Goal: Transaction & Acquisition: Download file/media

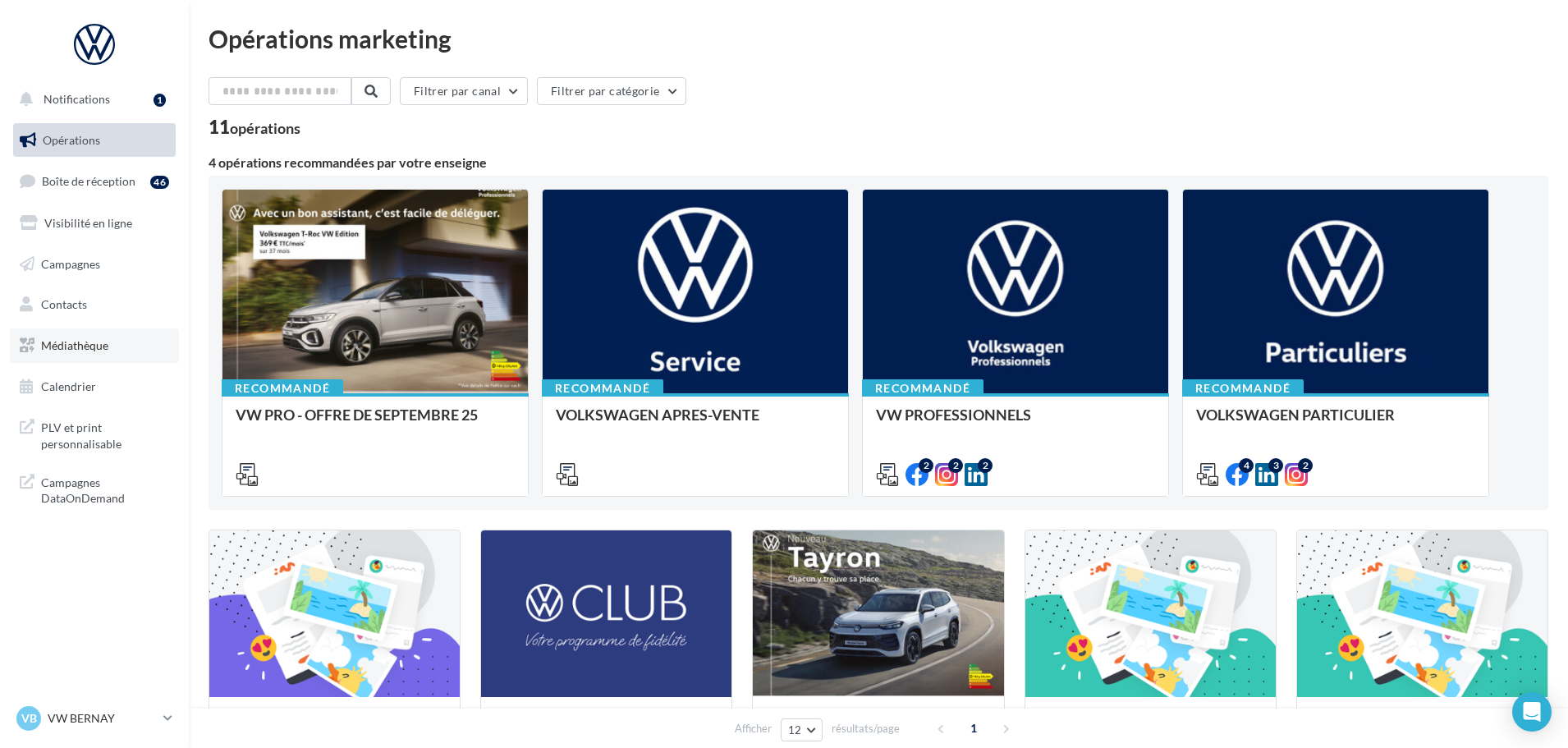
click at [99, 346] on span "Médiathèque" at bounding box center [75, 346] width 68 height 14
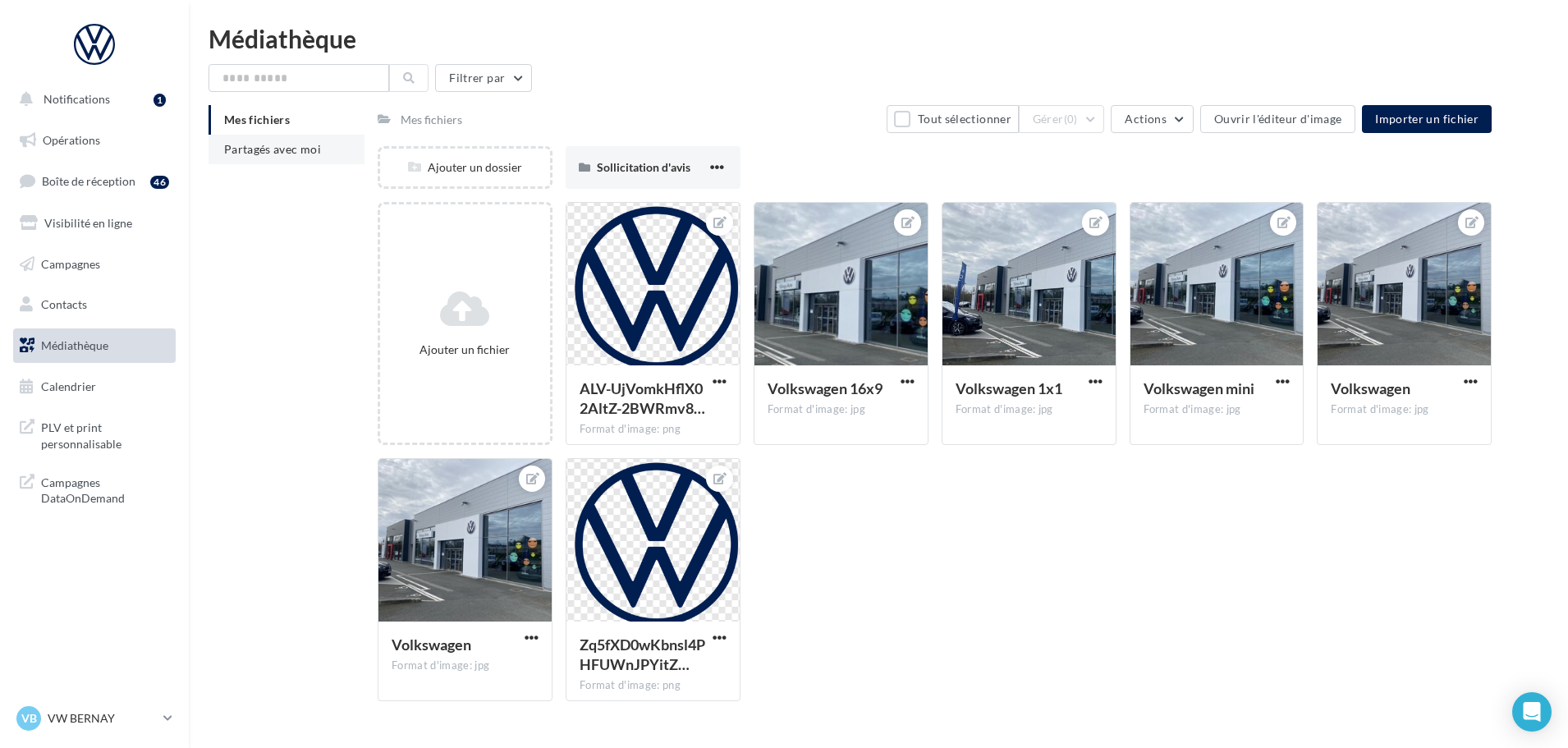
click at [293, 156] on li "Partagés avec moi" at bounding box center [287, 149] width 156 height 29
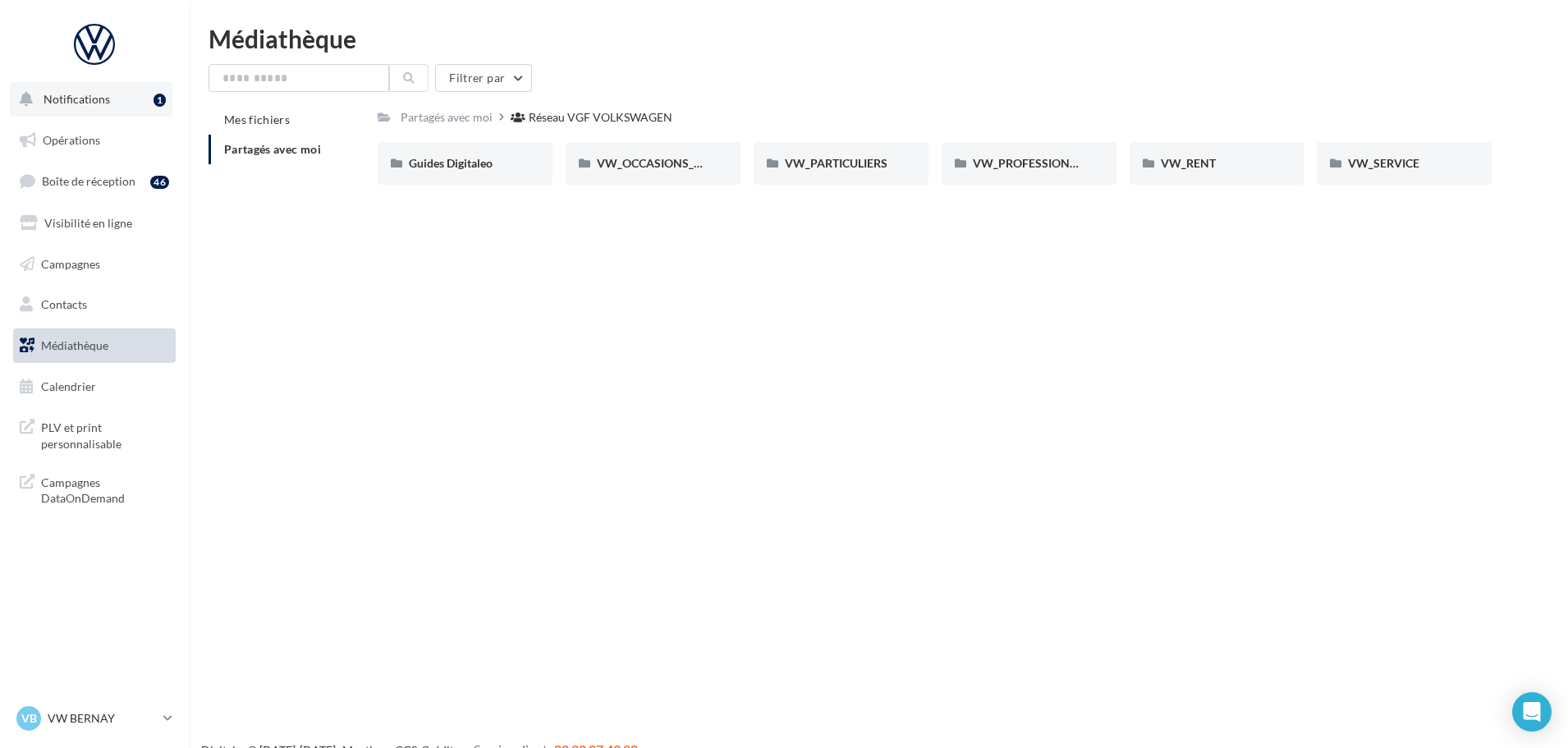
click at [101, 106] on button "Notifications 1" at bounding box center [91, 99] width 163 height 34
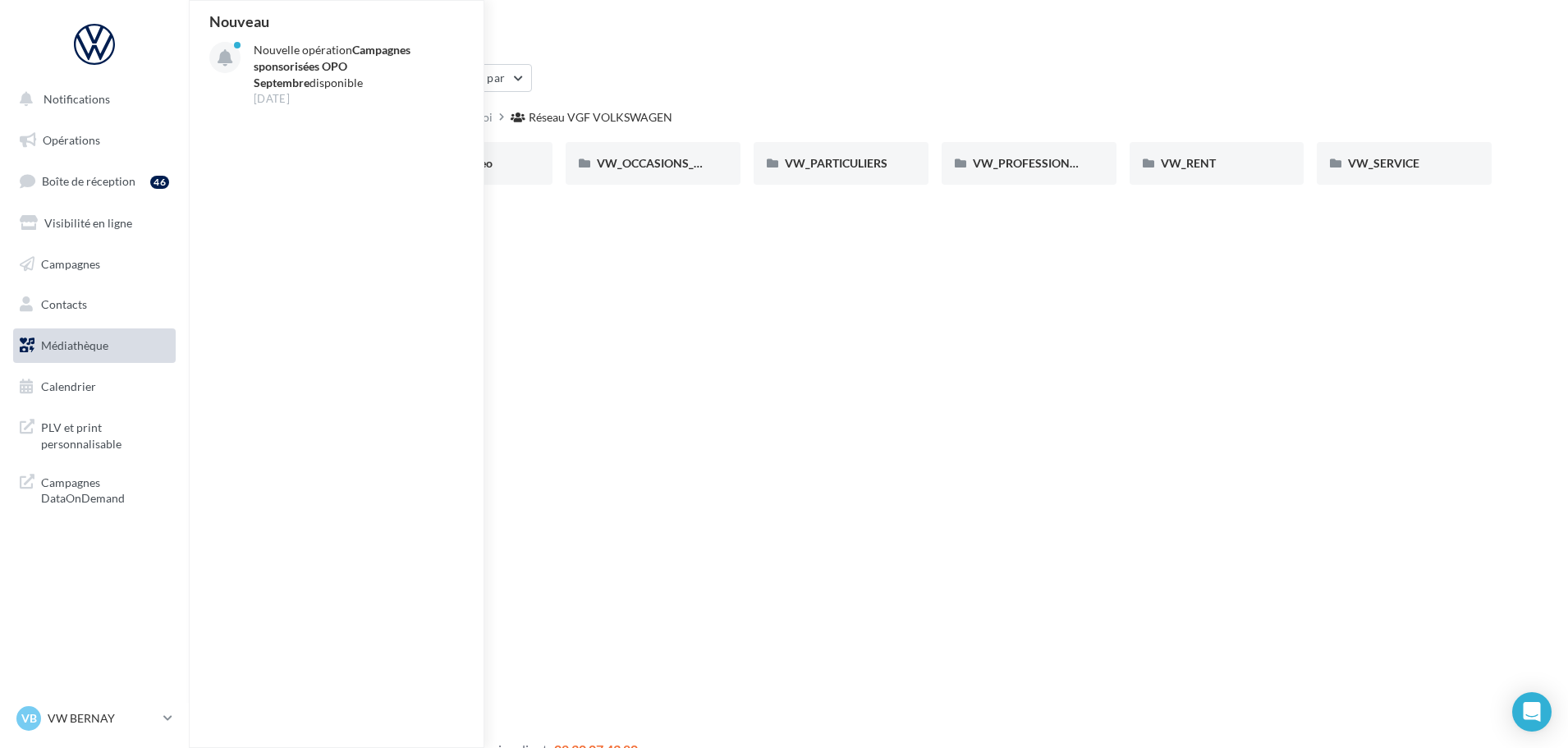
click at [652, 294] on div "Notifications Nouveau Nouvelle opération Campagnes sponsorisées OPO Septembre d…" at bounding box center [784, 401] width 1568 height 748
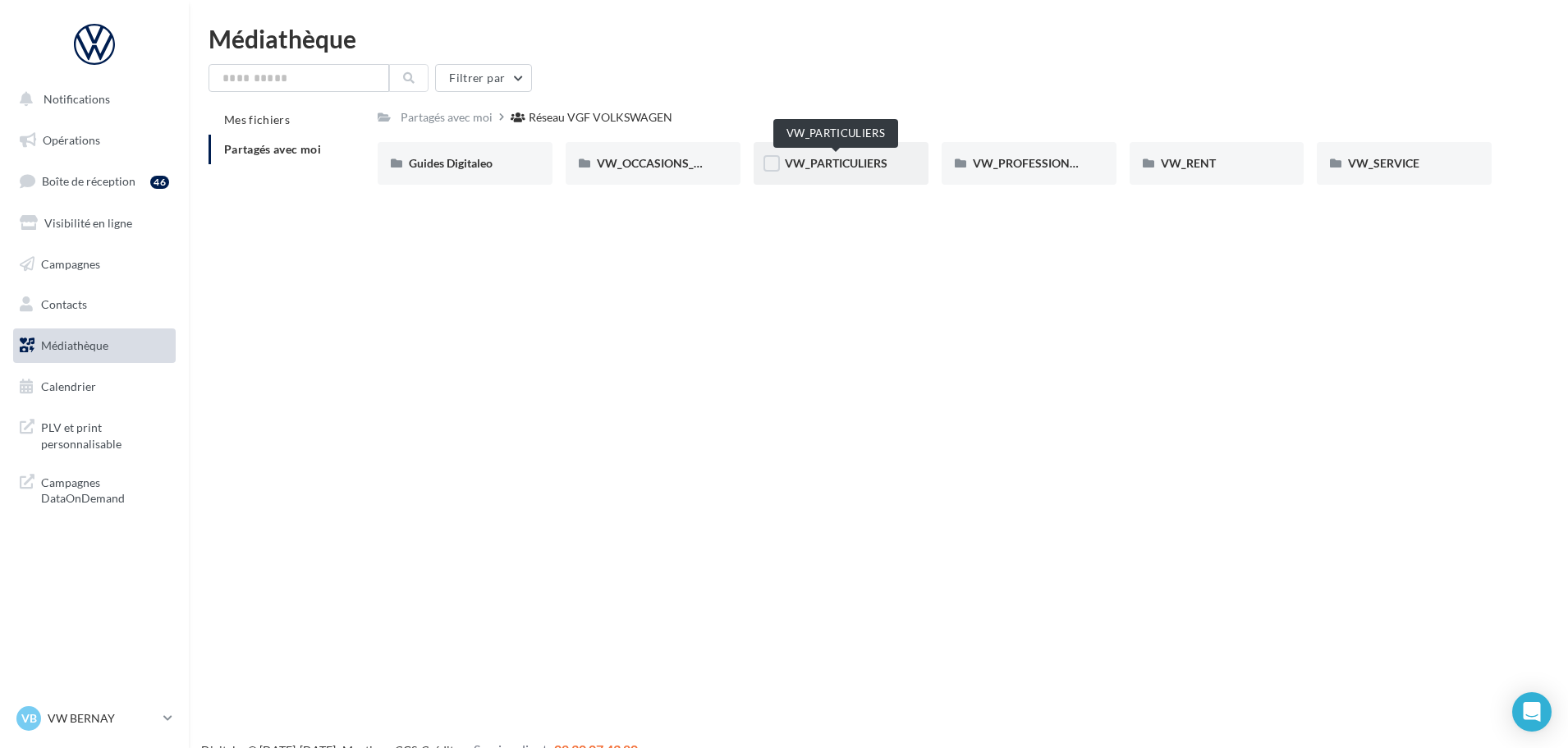
click at [817, 156] on span "VW_PARTICULIERS" at bounding box center [836, 163] width 103 height 14
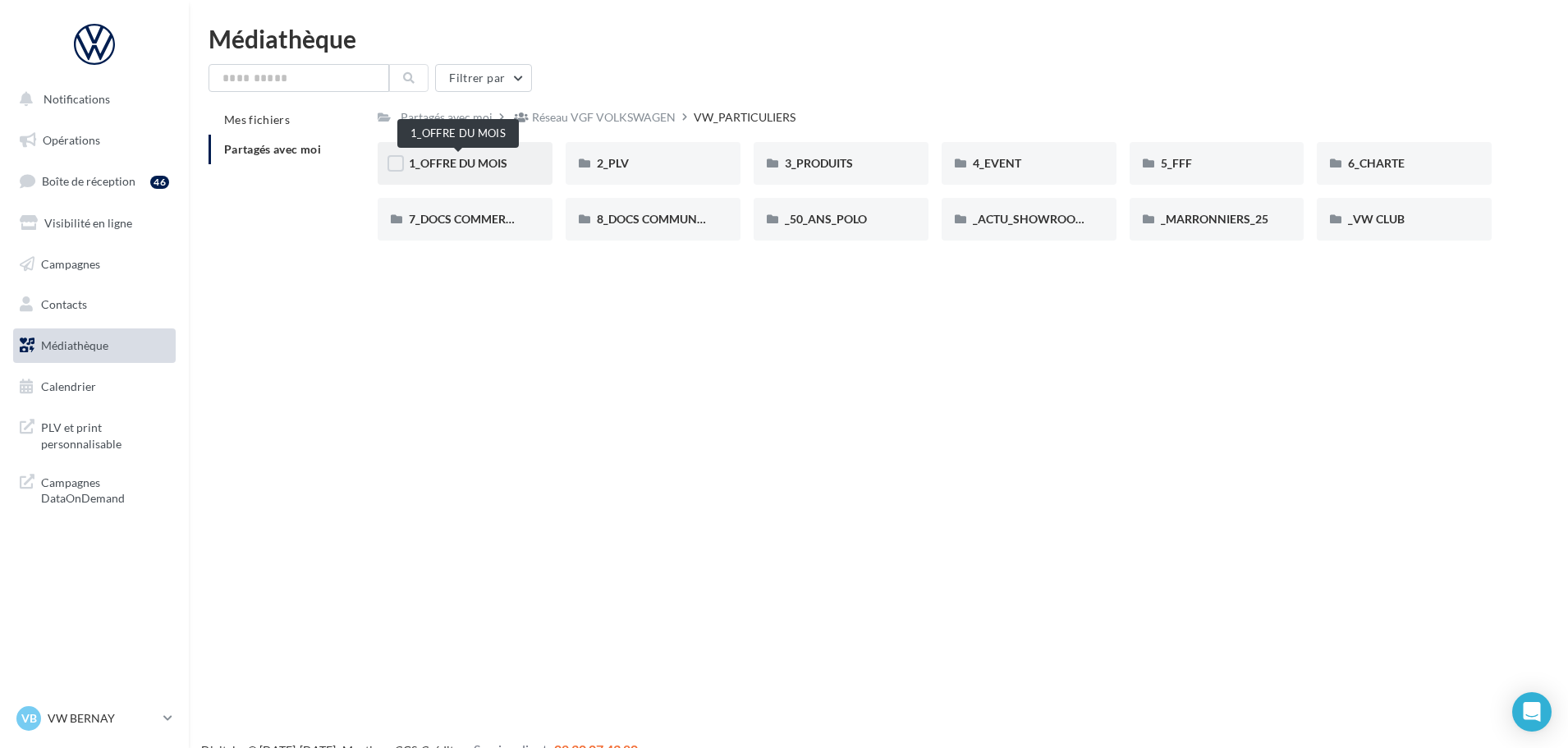
click at [487, 162] on span "1_OFFRE DU MOIS" at bounding box center [458, 163] width 98 height 14
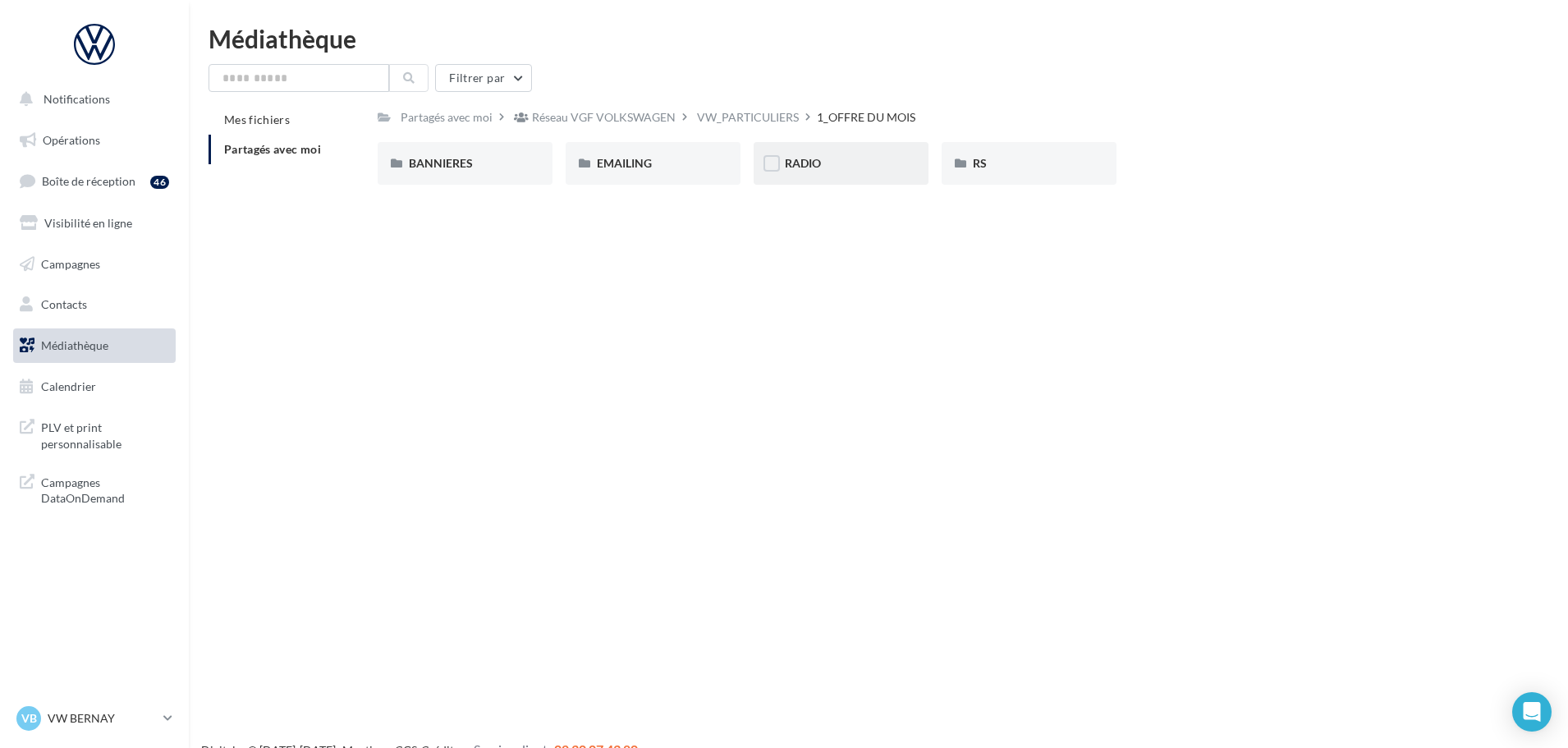
click at [882, 174] on div "RADIO" at bounding box center [841, 164] width 175 height 43
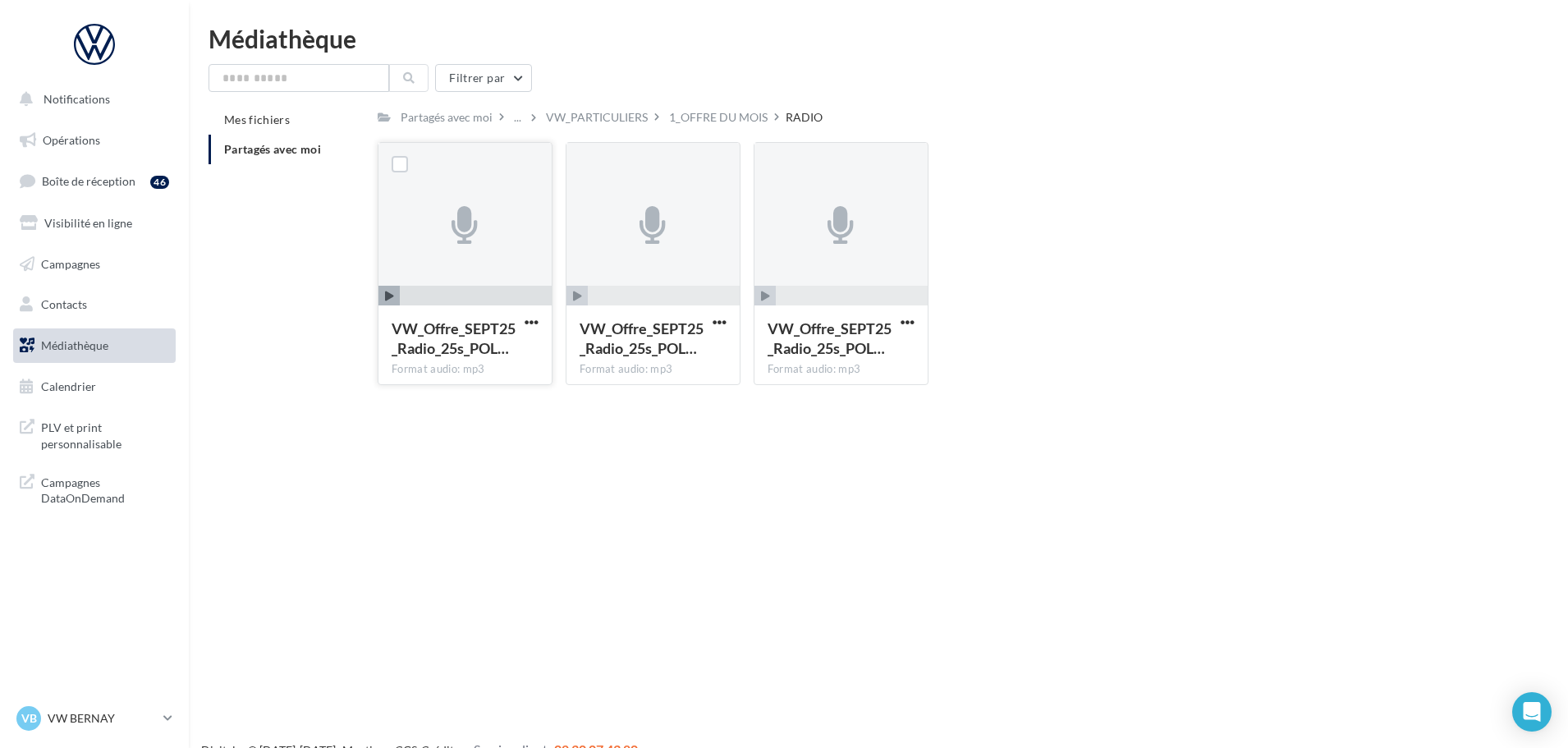
click at [400, 299] on span "button" at bounding box center [476, 296] width 152 height 22
click at [580, 301] on icon "button" at bounding box center [577, 296] width 9 height 10
click at [761, 294] on icon "button" at bounding box center [765, 296] width 9 height 10
click at [905, 330] on button "button" at bounding box center [908, 323] width 21 height 17
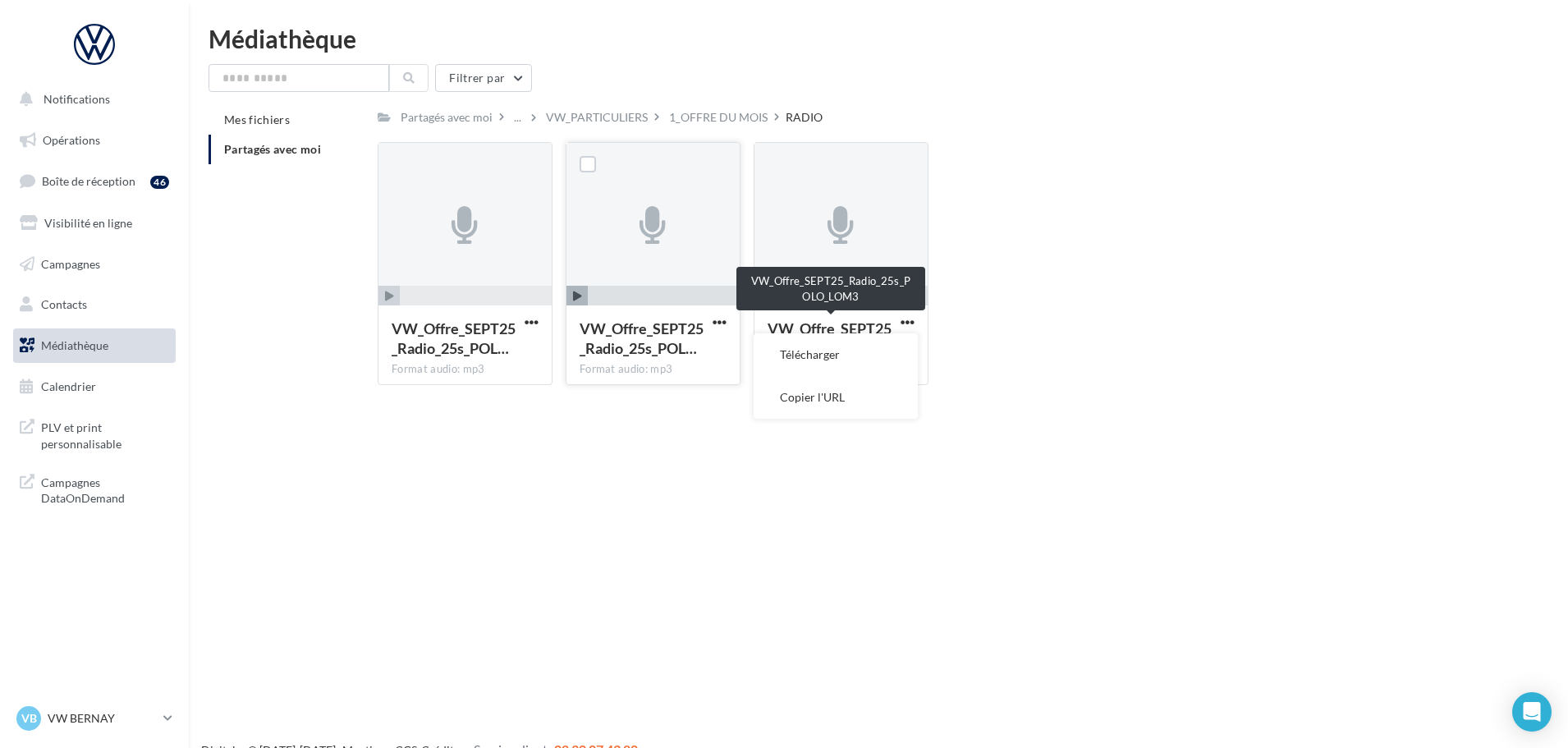
click at [1061, 219] on div "VW_Offre_SEPT25_Radio_25s_POL… Format audio: mp3 VW_Offre_SEPT25_Radio_25s_POLO…" at bounding box center [941, 270] width 1127 height 256
click at [764, 288] on span "button" at bounding box center [765, 296] width 22 height 22
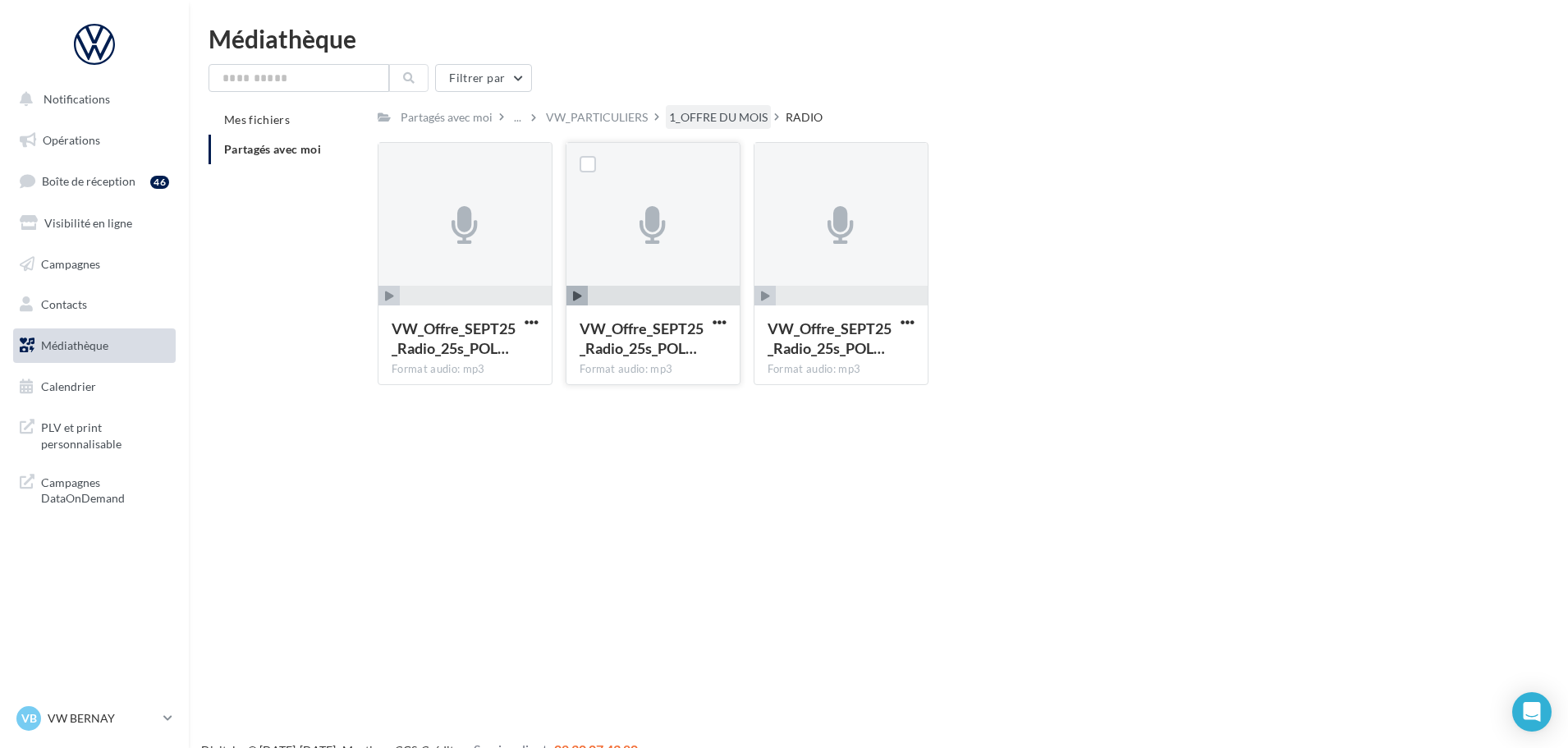
click at [701, 122] on div "1_OFFRE DU MOIS" at bounding box center [718, 117] width 98 height 17
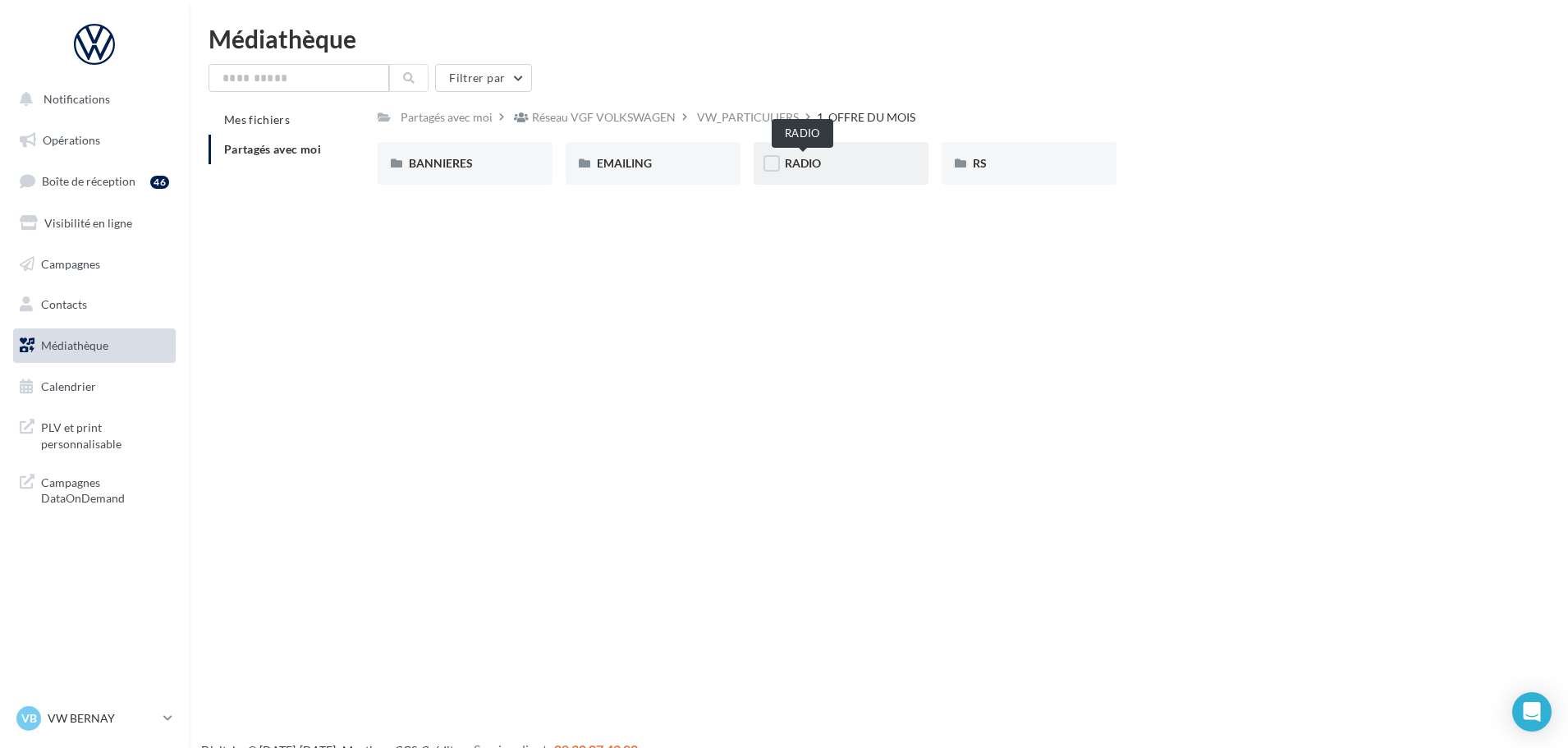
click at [810, 164] on span "RADIO" at bounding box center [803, 163] width 36 height 14
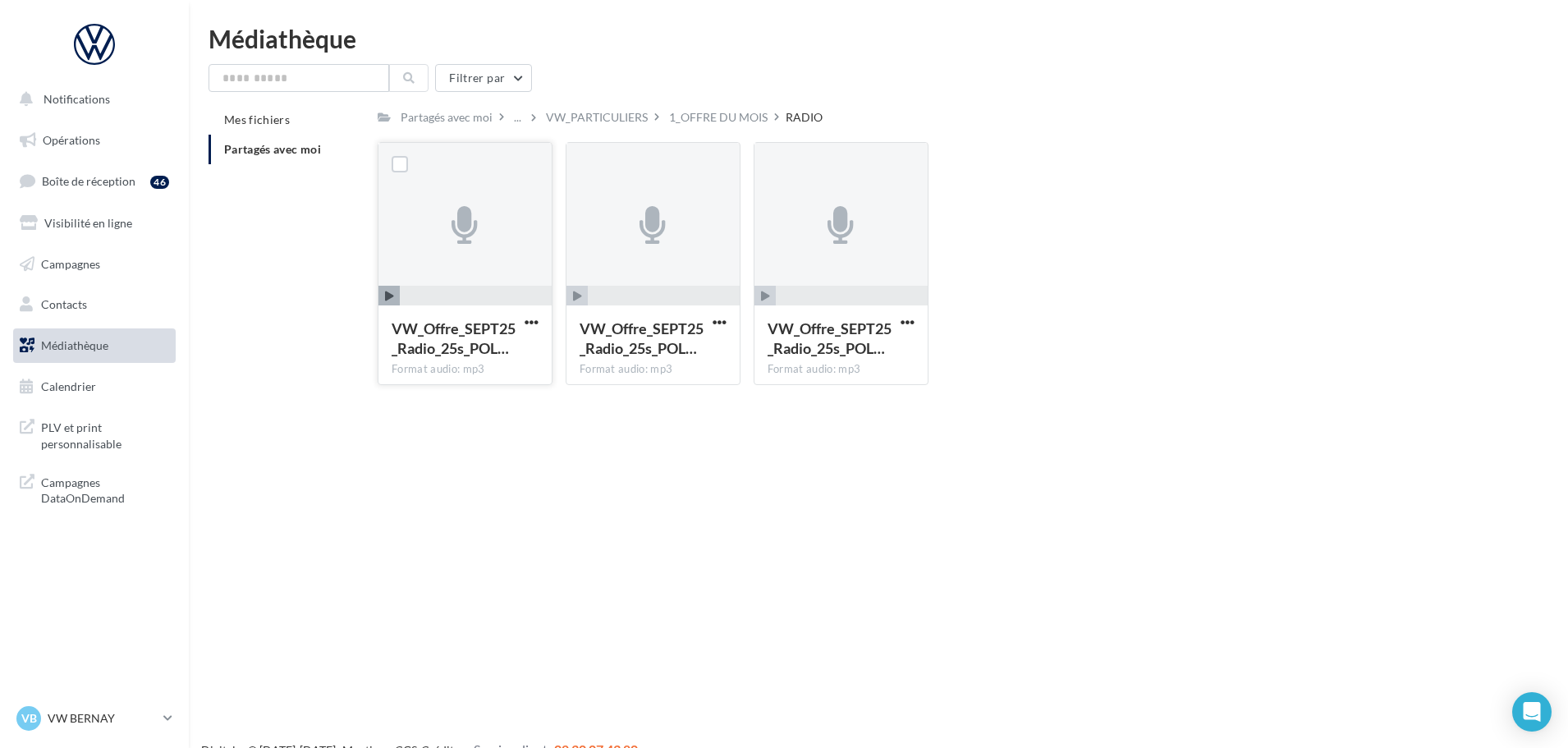
click at [408, 161] on div at bounding box center [400, 165] width 43 height 43
click at [402, 166] on label at bounding box center [399, 164] width 17 height 17
click at [584, 158] on label at bounding box center [588, 164] width 17 height 17
click at [782, 165] on label at bounding box center [775, 164] width 17 height 17
drag, startPoint x: 855, startPoint y: 235, endPoint x: 778, endPoint y: 452, distance: 230.3
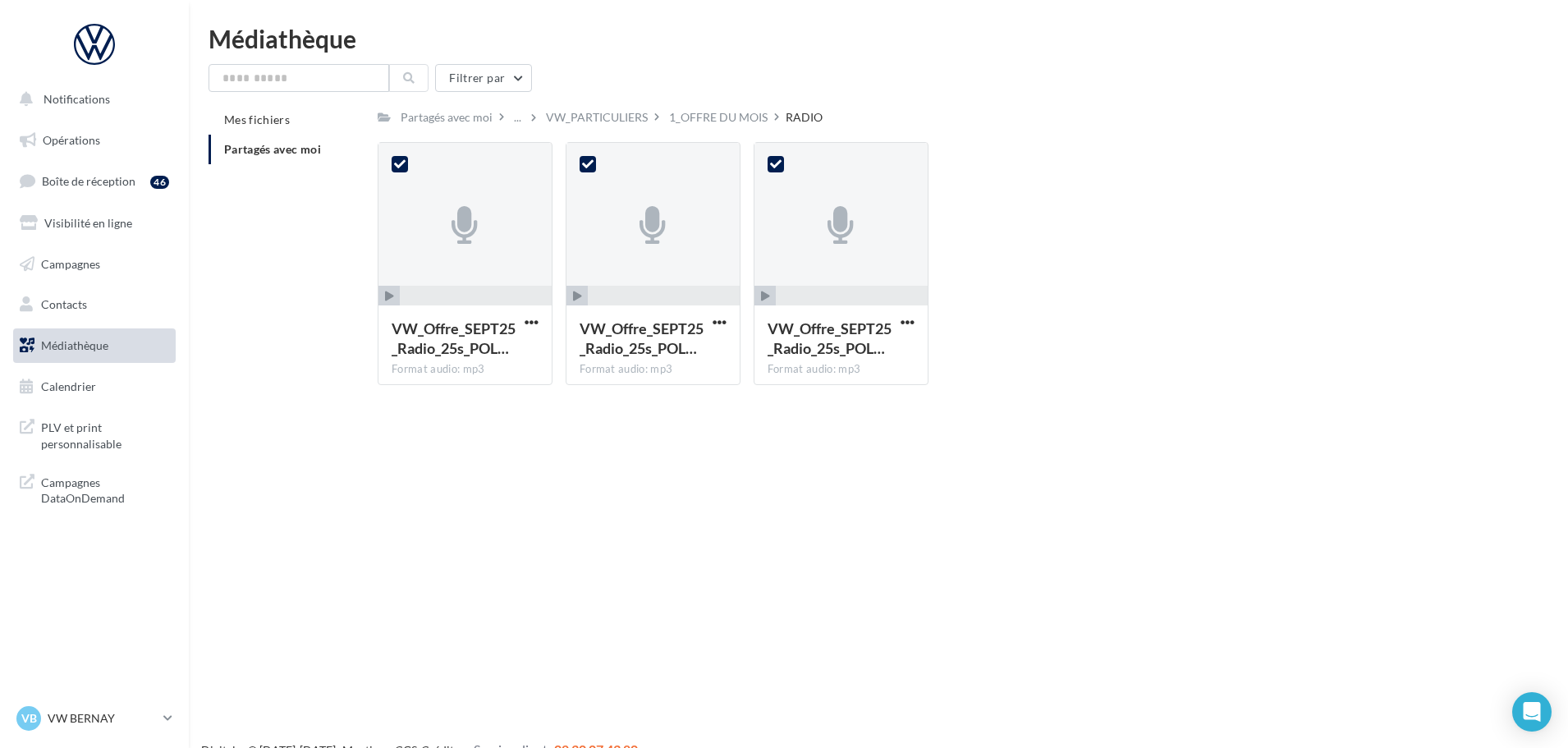
click at [778, 452] on div "Notifications Opérations Boîte de réception 46 Visibilité en ligne Campagnes Co…" at bounding box center [784, 401] width 1568 height 748
click at [915, 327] on button "button" at bounding box center [908, 323] width 21 height 17
click at [838, 357] on button "Télécharger" at bounding box center [835, 355] width 164 height 43
click at [721, 322] on span "button" at bounding box center [719, 322] width 14 height 14
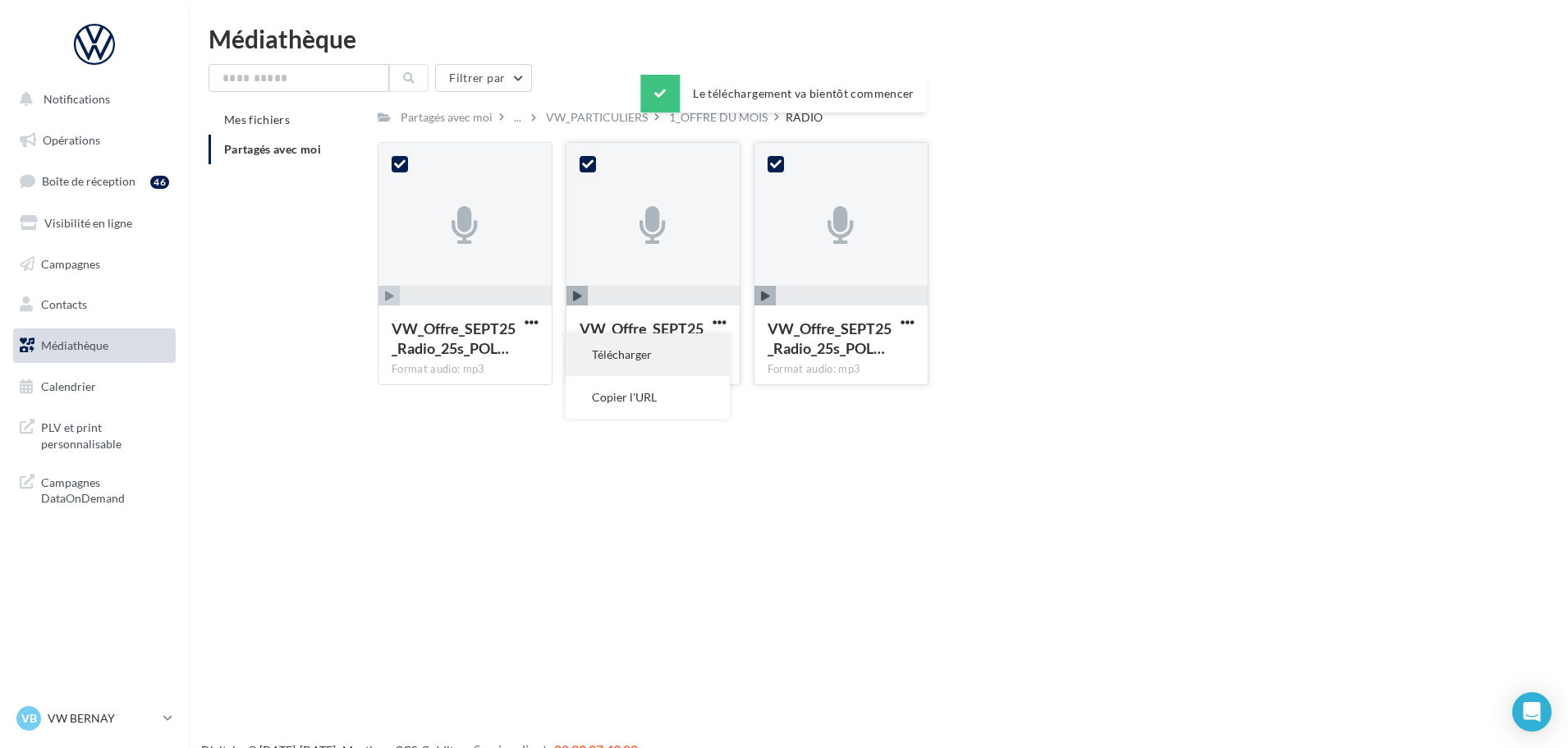
click at [652, 352] on button "Télécharger" at bounding box center [648, 355] width 164 height 43
click at [525, 322] on span "button" at bounding box center [532, 322] width 14 height 14
click at [500, 356] on button "Télécharger" at bounding box center [459, 355] width 164 height 43
click at [1127, 306] on div "VW_Offre_SEPT25_Radio_25s_POL… Format audio: mp3 3 VW_Offre_SEPT25_Radio_25s_PO…" at bounding box center [941, 270] width 1127 height 256
click at [95, 715] on p "VW BERNAY" at bounding box center [102, 719] width 109 height 17
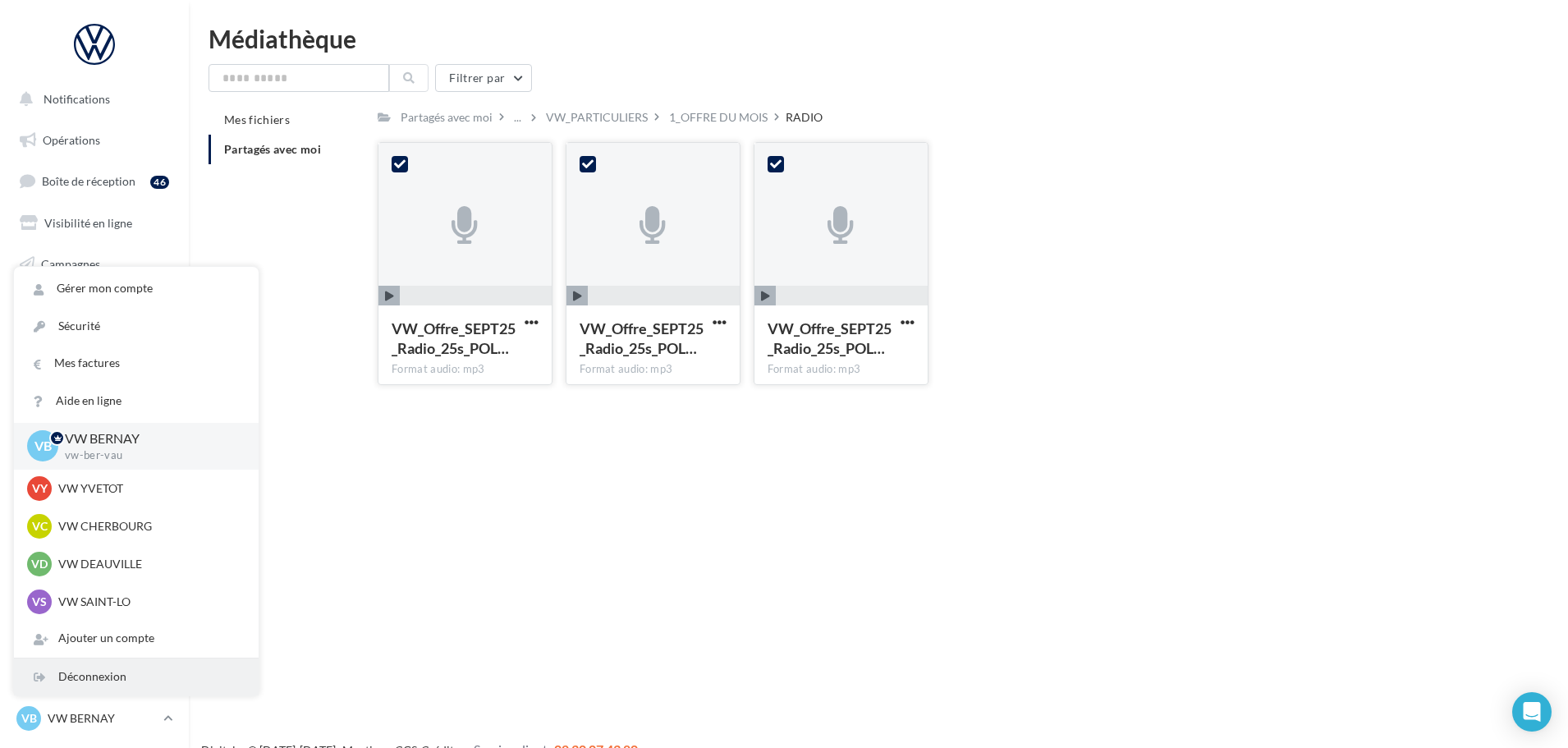
click at [108, 674] on div "Déconnexion" at bounding box center [135, 677] width 244 height 37
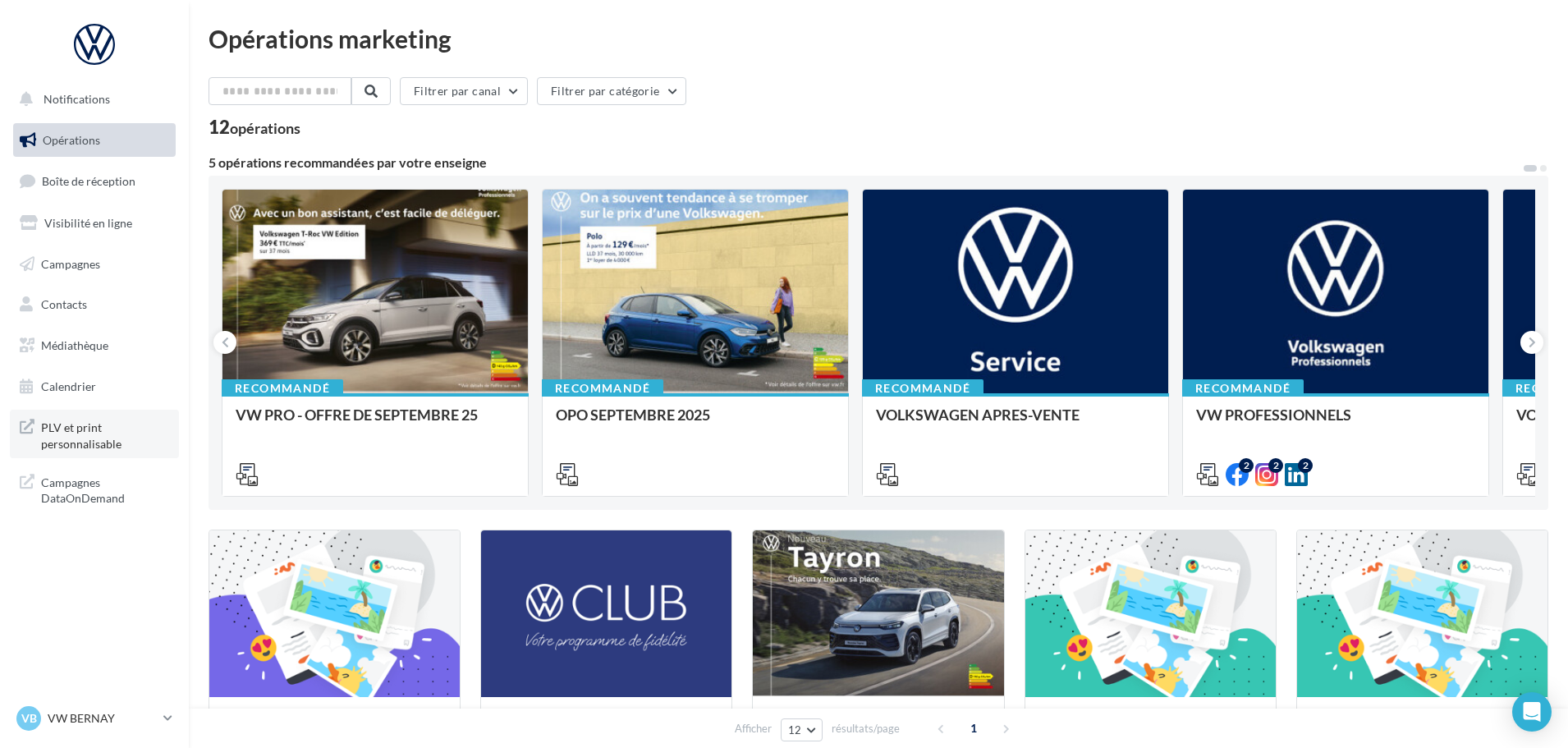
click at [107, 423] on span "PLV et print personnalisable" at bounding box center [105, 434] width 129 height 35
click at [745, 319] on div at bounding box center [695, 292] width 305 height 205
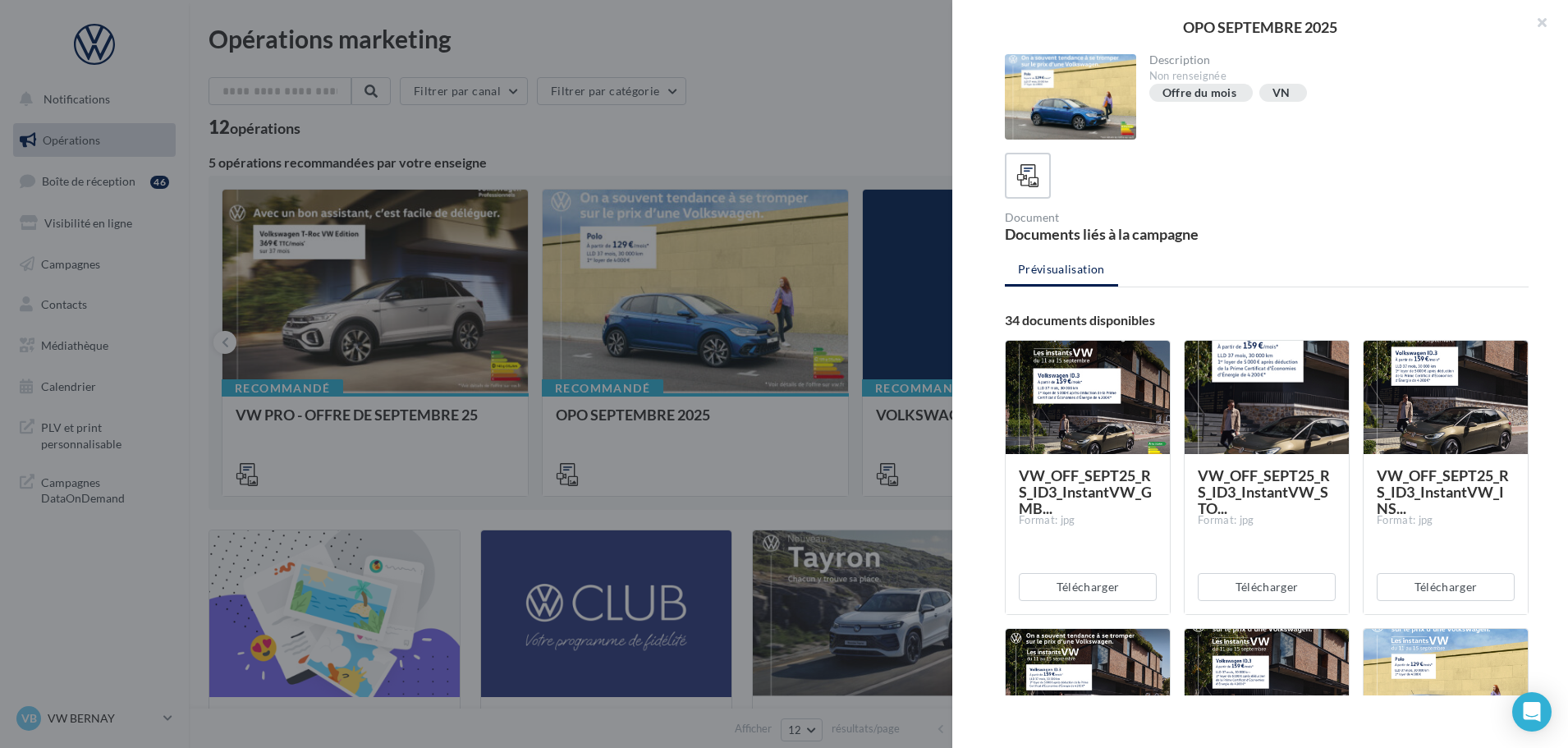
click at [875, 134] on div at bounding box center [784, 374] width 1568 height 748
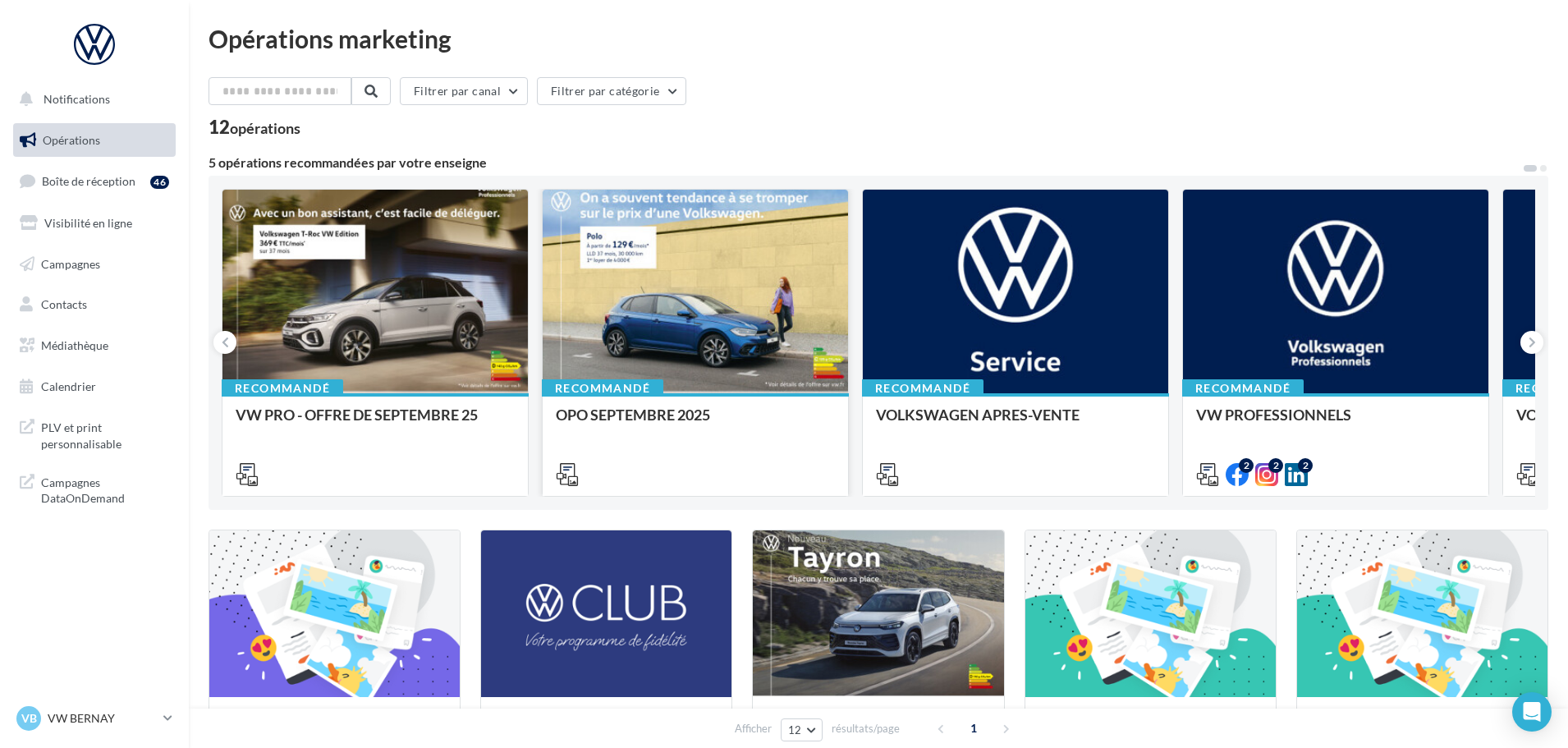
click at [654, 280] on div at bounding box center [695, 292] width 305 height 205
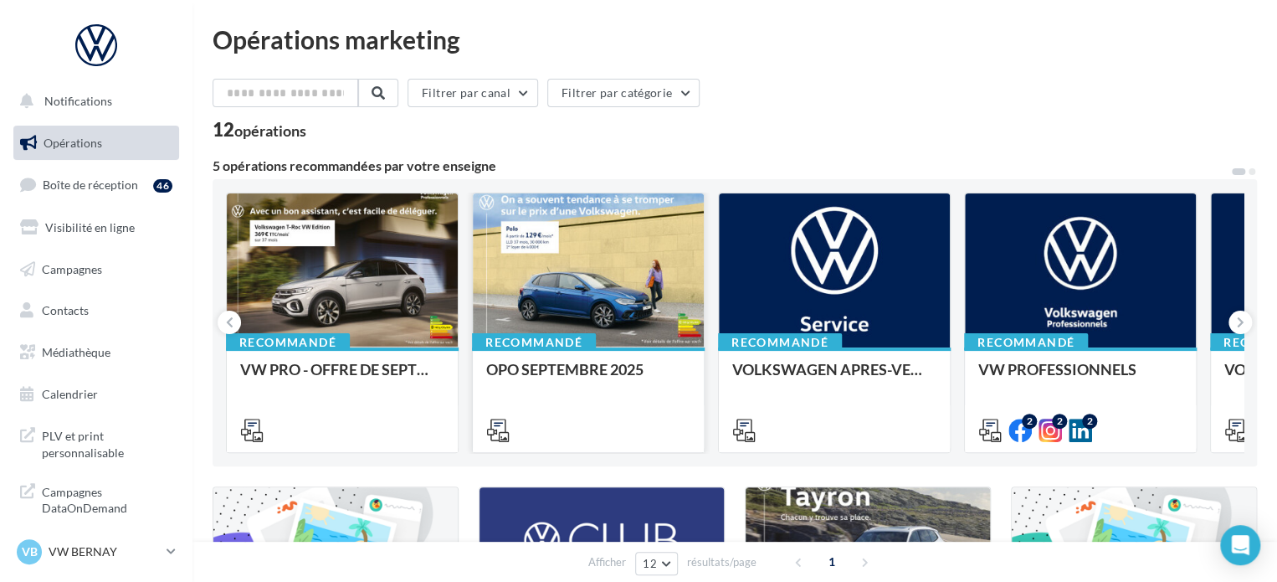
click at [546, 257] on div at bounding box center [588, 271] width 231 height 156
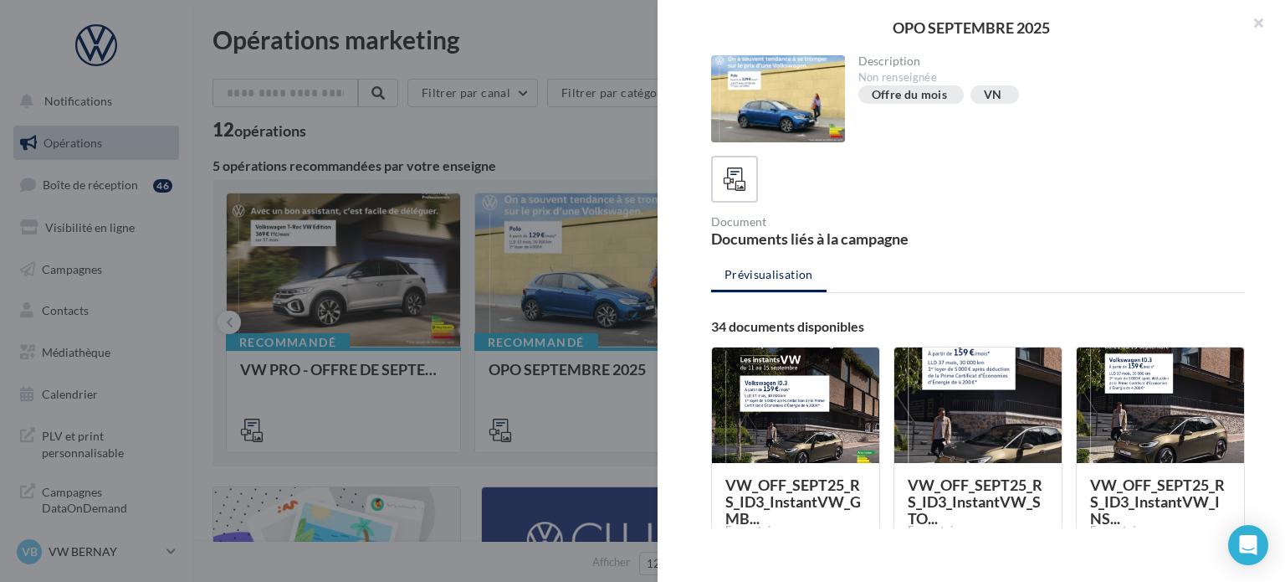
scroll to position [84, 0]
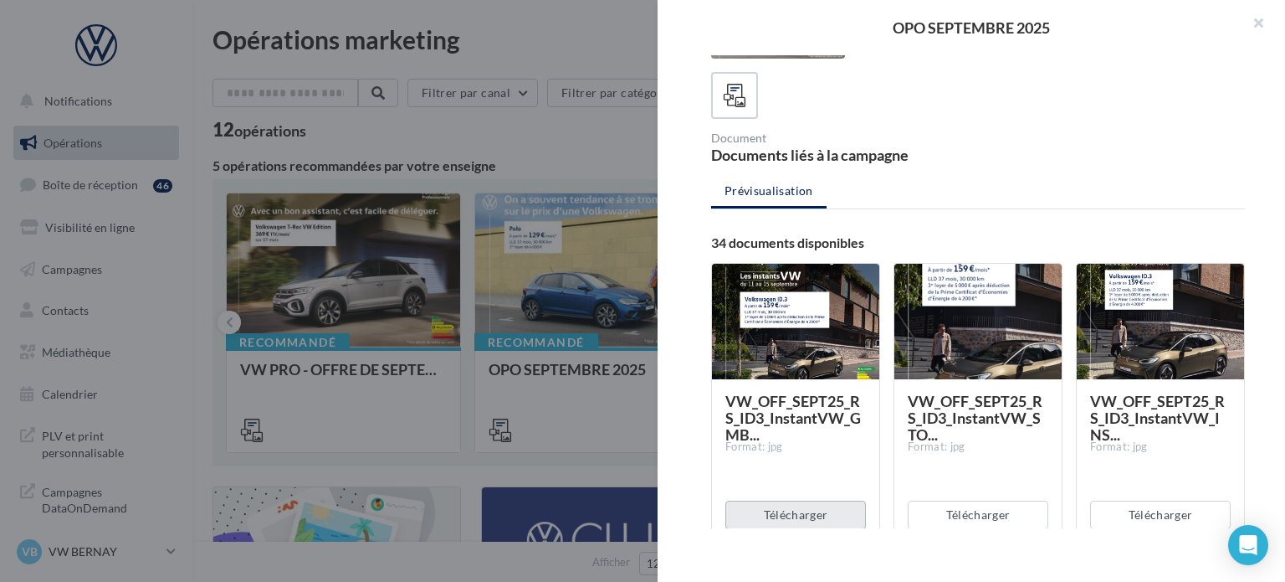
click at [805, 516] on button "Télécharger" at bounding box center [796, 514] width 141 height 28
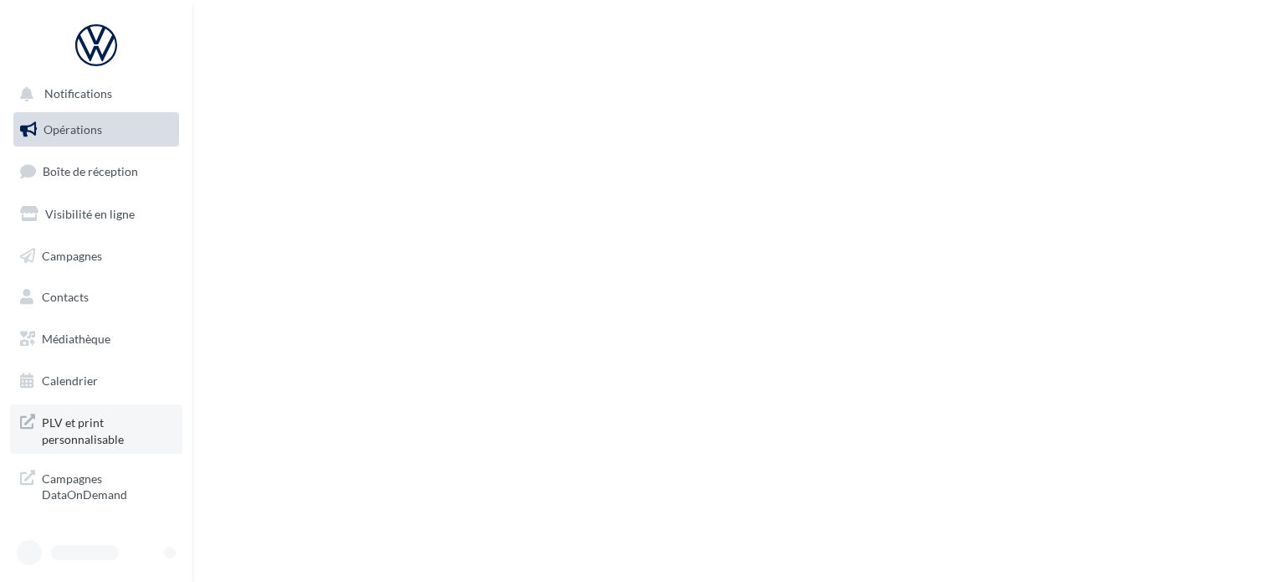
click at [89, 438] on span "PLV et print personnalisable" at bounding box center [107, 429] width 131 height 36
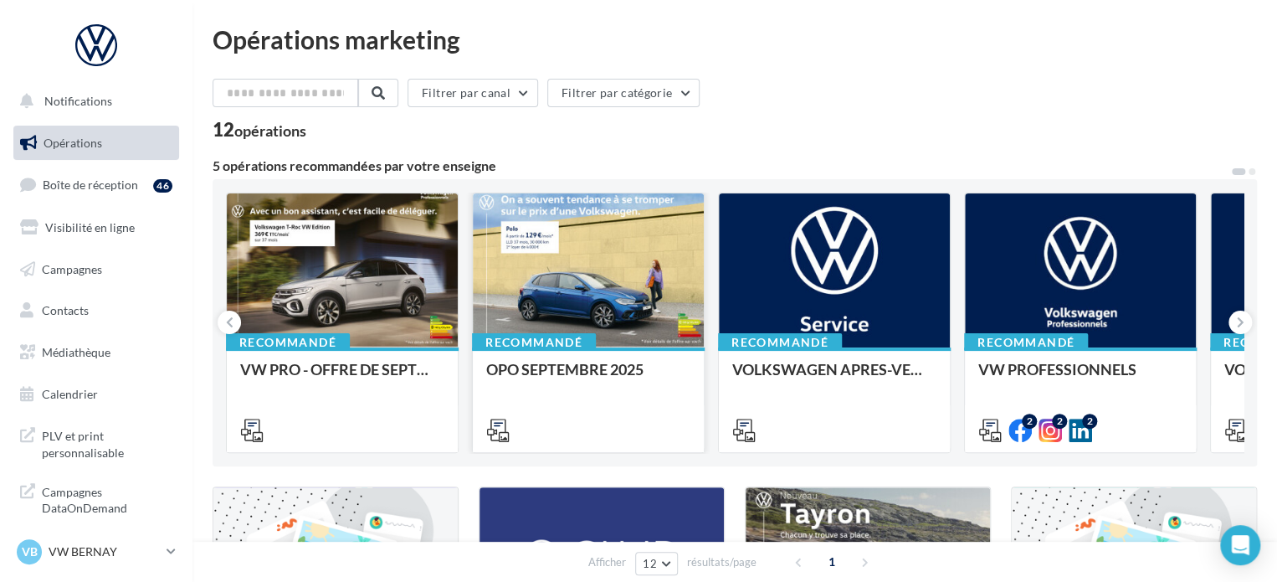
click at [619, 267] on div at bounding box center [588, 271] width 231 height 156
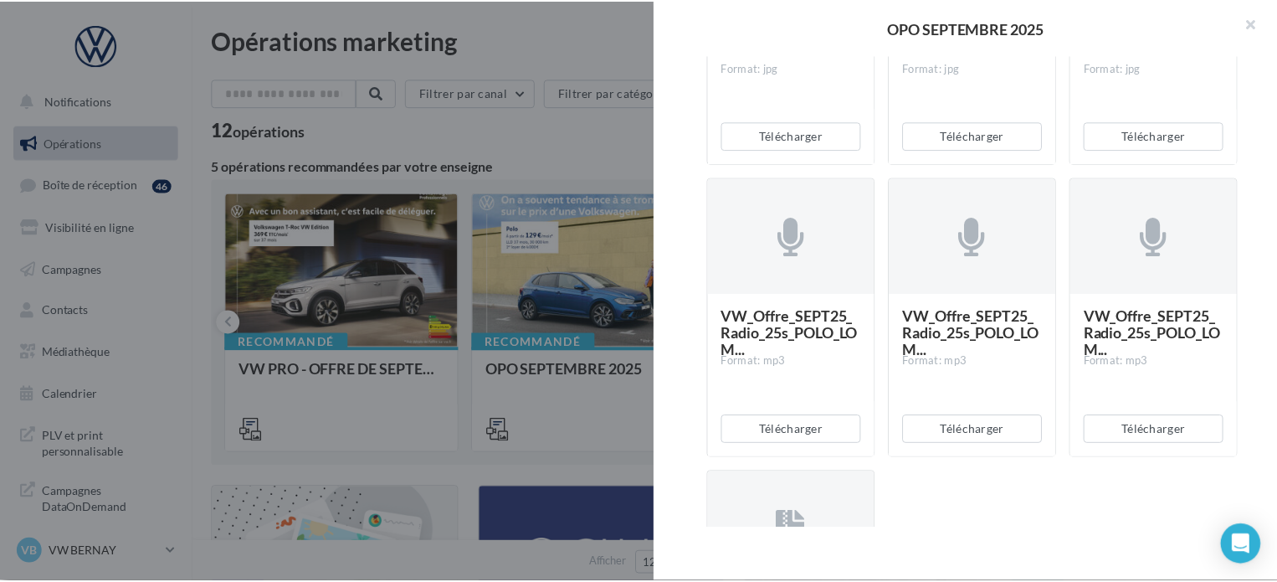
scroll to position [3354, 0]
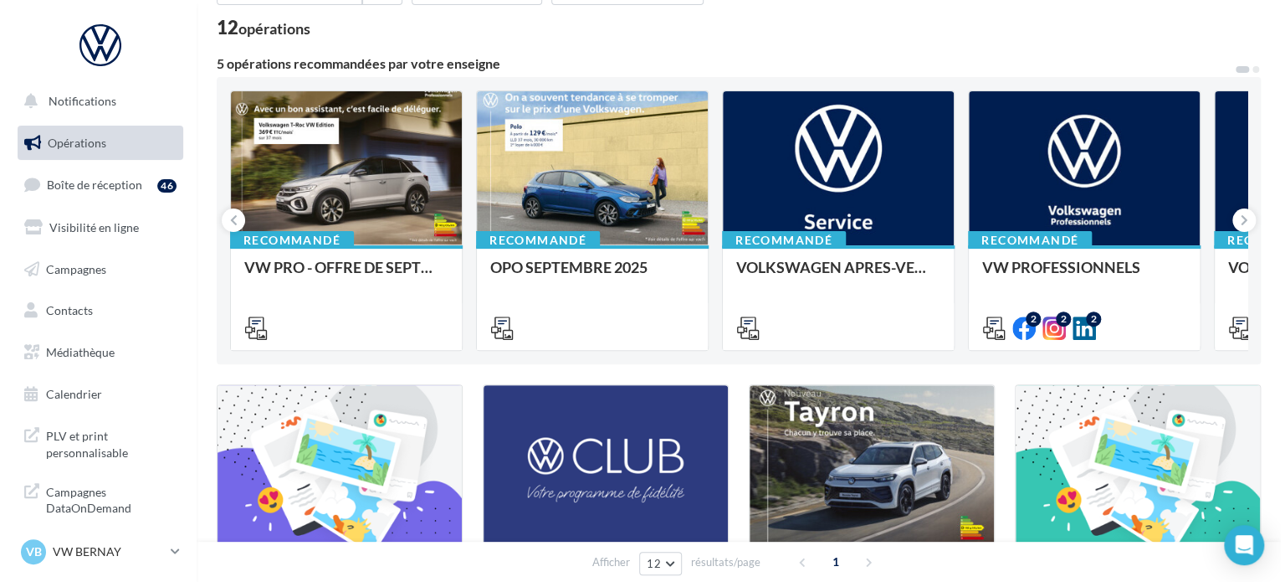
scroll to position [0, 0]
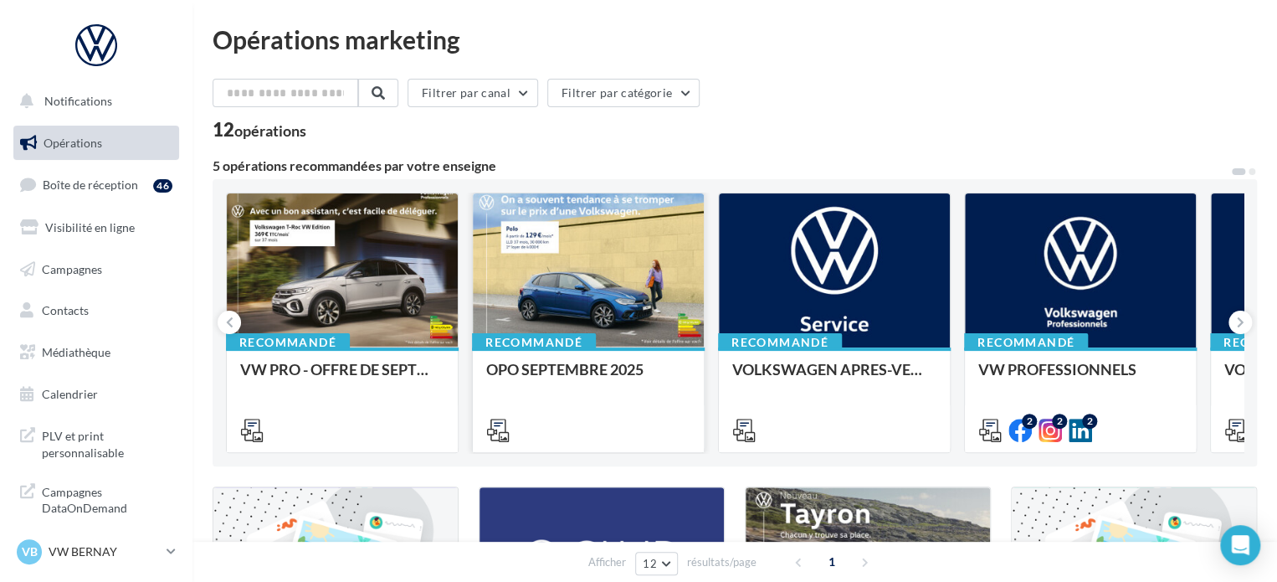
click at [636, 290] on div at bounding box center [588, 271] width 231 height 156
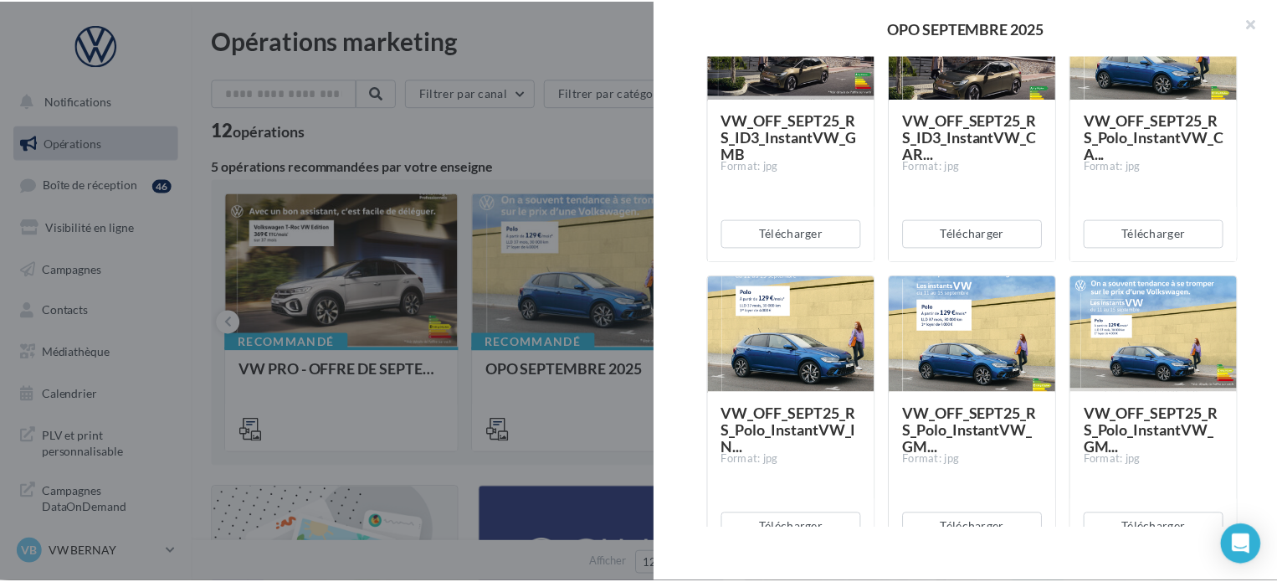
scroll to position [669, 0]
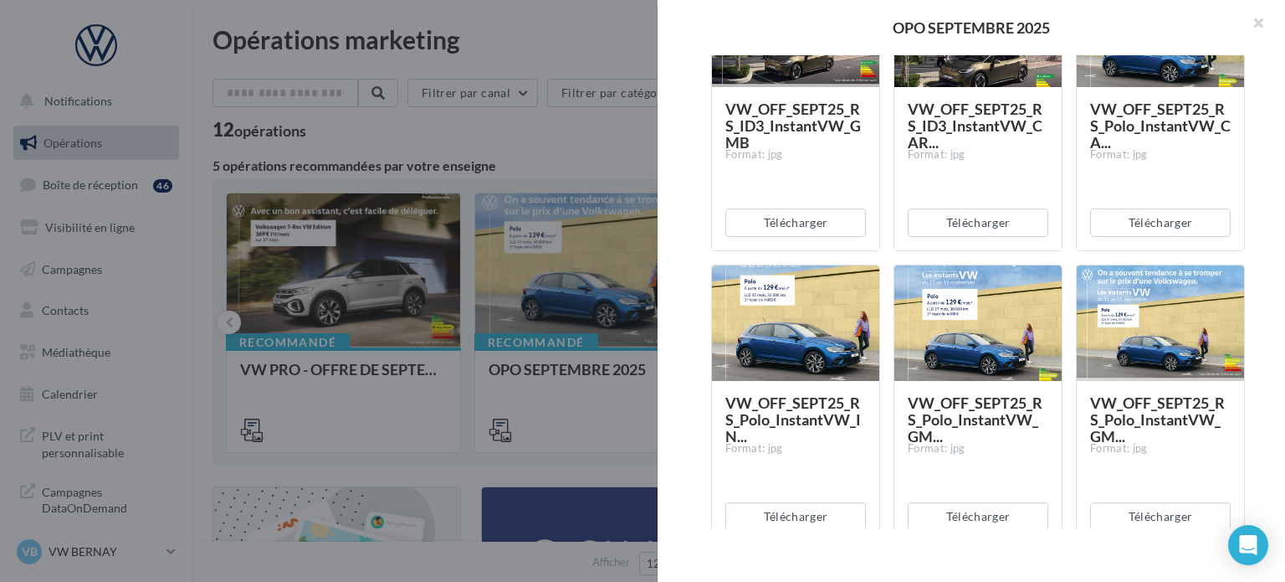
click at [511, 449] on div at bounding box center [642, 291] width 1285 height 582
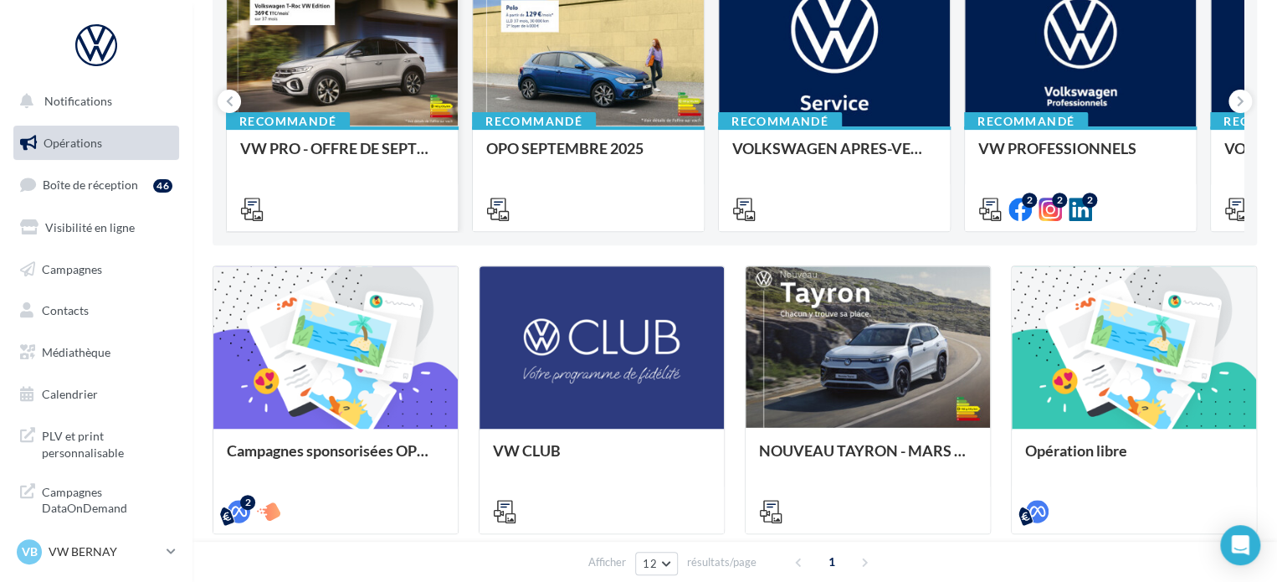
scroll to position [418, 0]
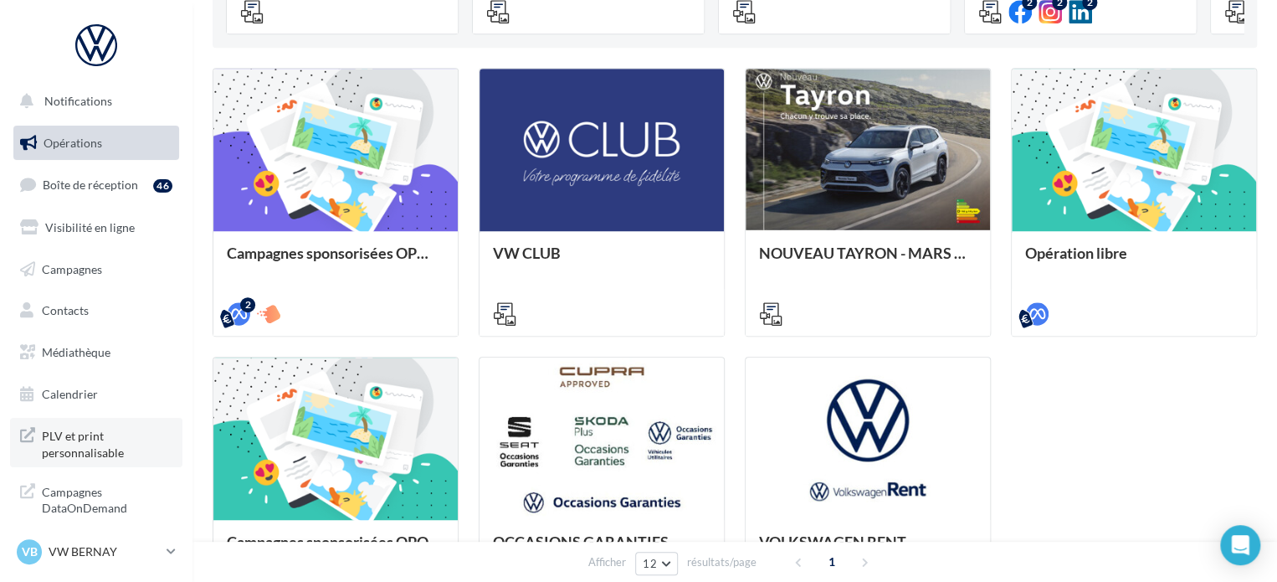
click at [78, 442] on span "PLV et print personnalisable" at bounding box center [107, 442] width 131 height 36
click at [111, 355] on link "Médiathèque" at bounding box center [96, 352] width 172 height 35
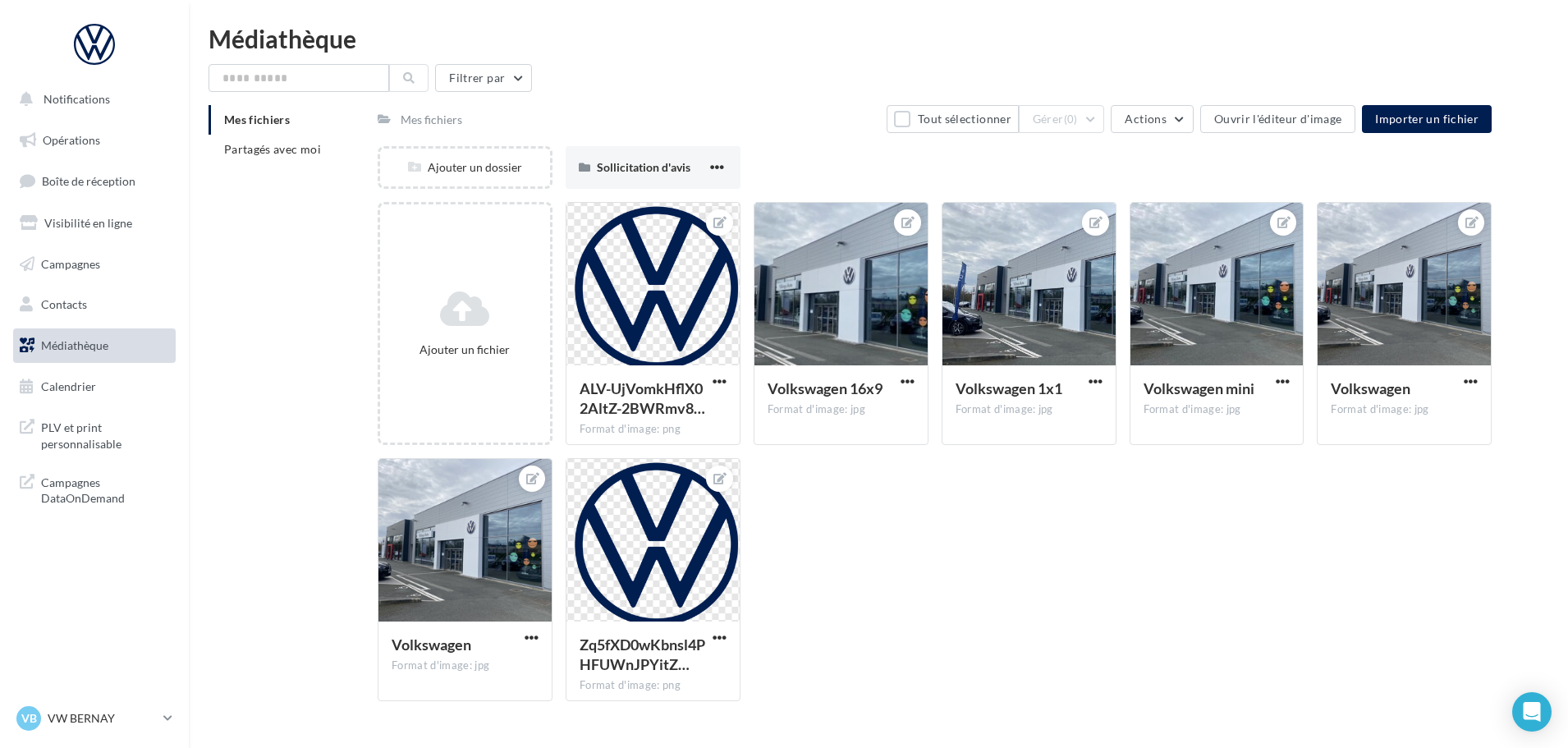
click at [278, 164] on div "Mes fichiers Partagés avec moi" at bounding box center [293, 141] width 169 height 73
click at [285, 155] on span "Partagés avec moi" at bounding box center [272, 149] width 97 height 14
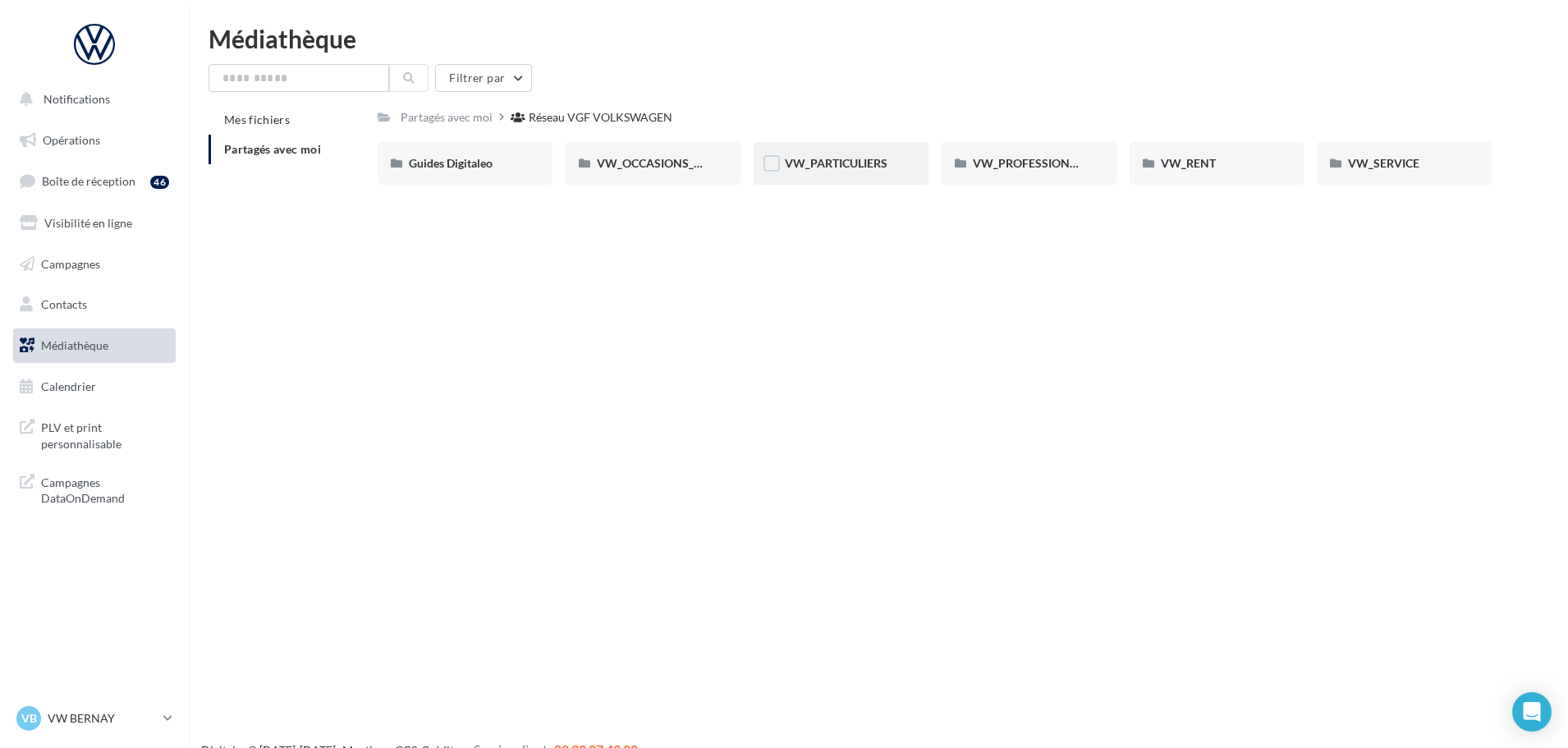
click at [842, 171] on div "VW_PARTICULIERS" at bounding box center [841, 163] width 113 height 17
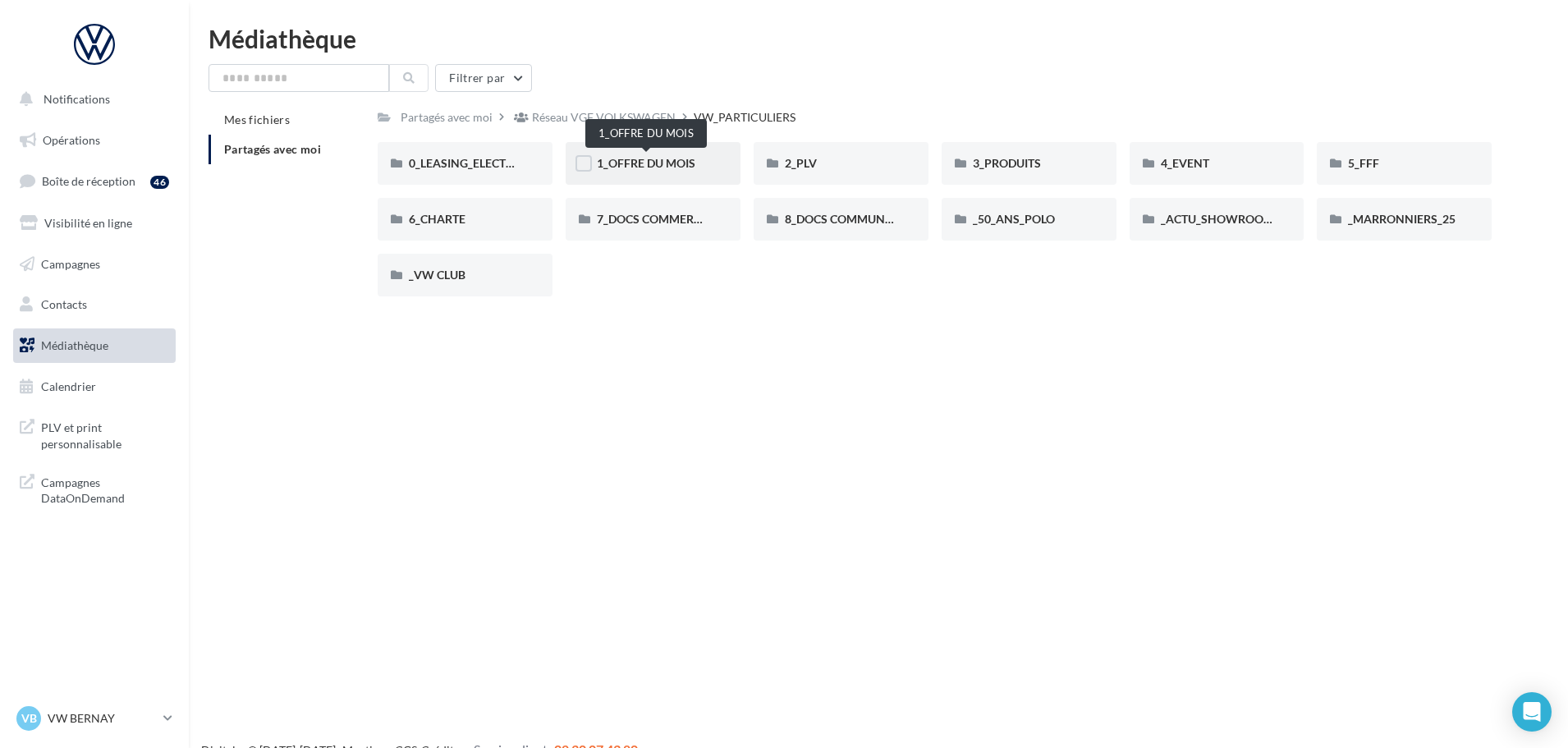
click at [657, 169] on span "1_OFFRE DU MOIS" at bounding box center [646, 163] width 98 height 14
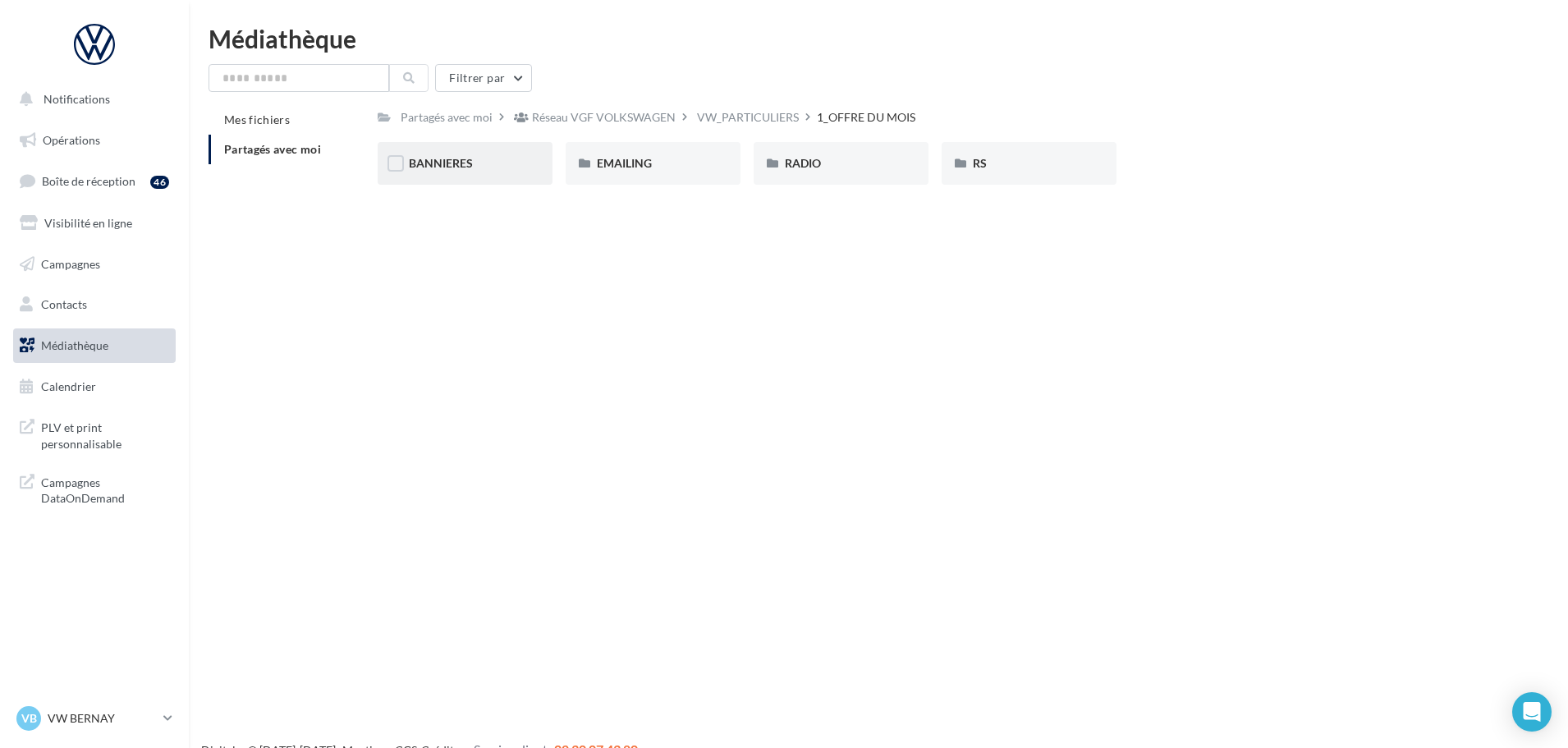
click at [526, 174] on div "BANNIERES" at bounding box center [465, 164] width 175 height 43
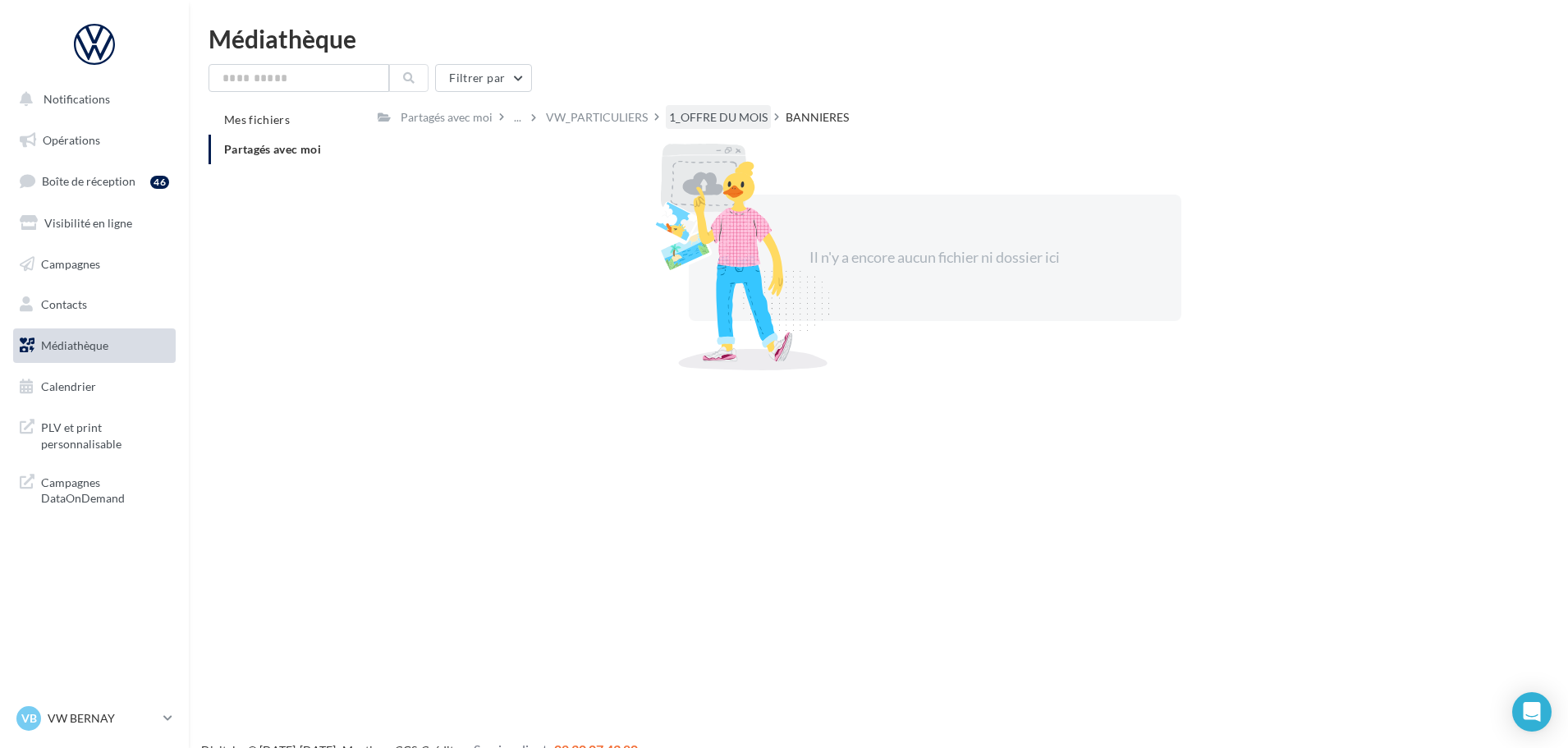
click at [707, 128] on div "1_OFFRE DU MOIS" at bounding box center [718, 117] width 105 height 24
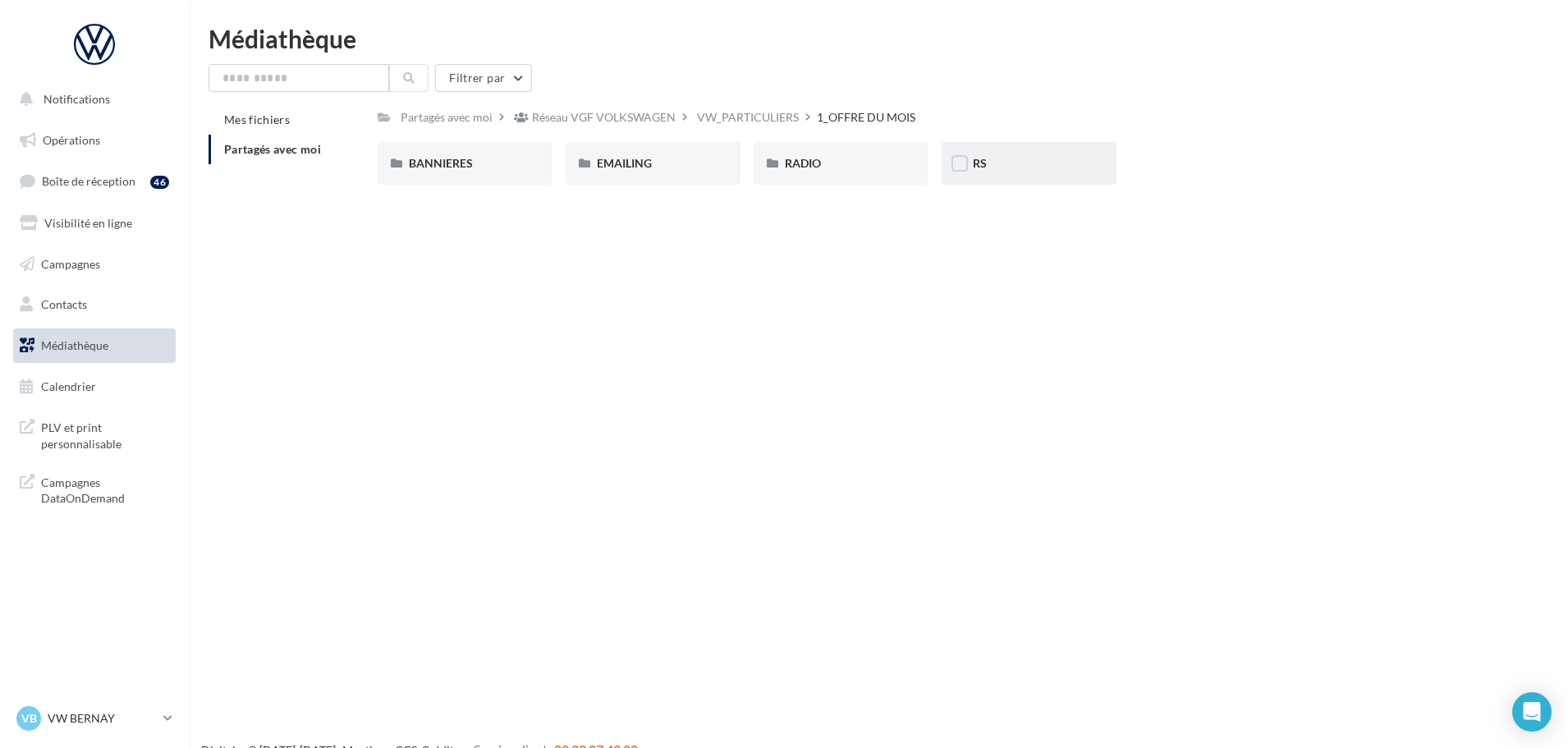
click at [1075, 172] on div "RS" at bounding box center [1029, 163] width 113 height 17
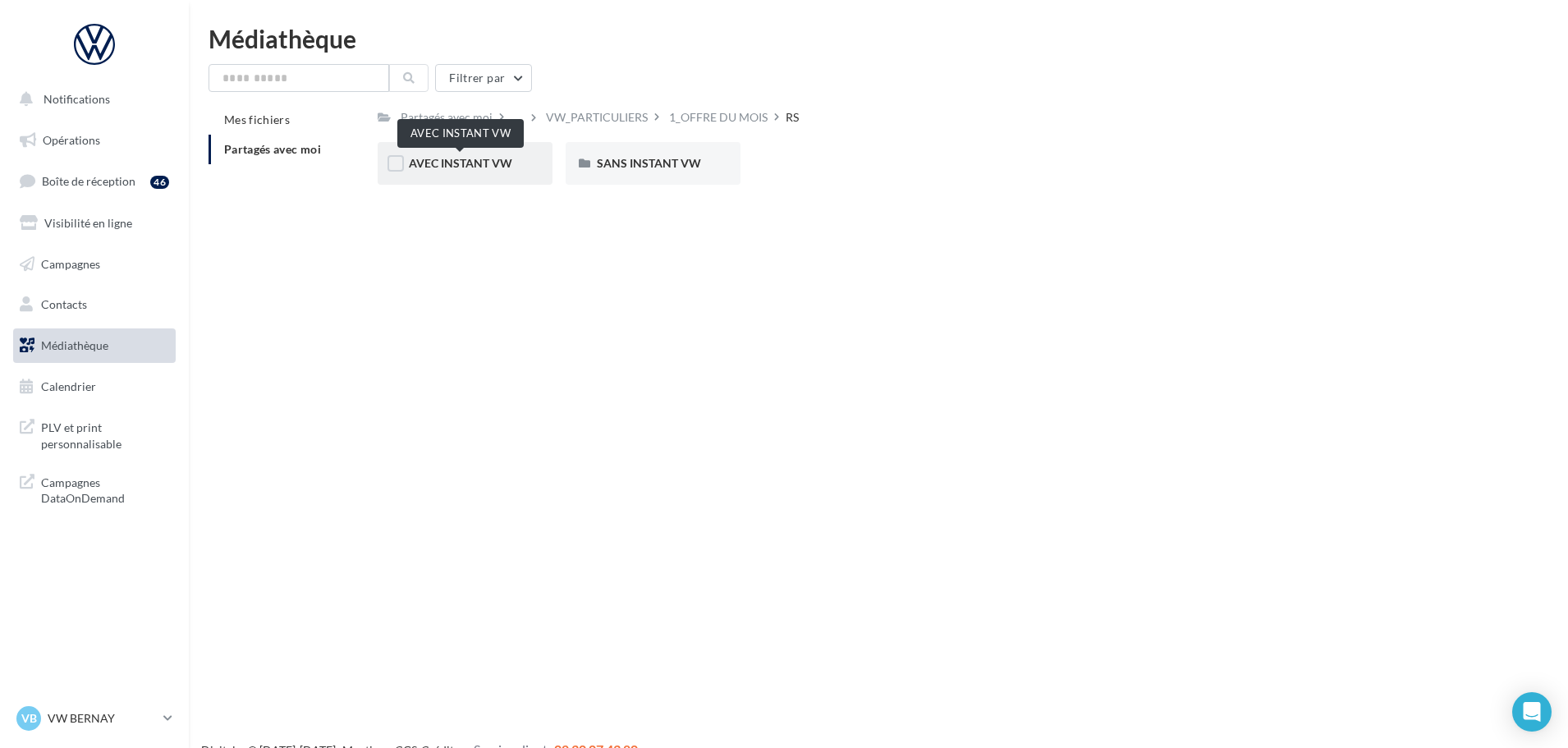
click at [461, 164] on span "AVEC INSTANT VW" at bounding box center [460, 163] width 103 height 14
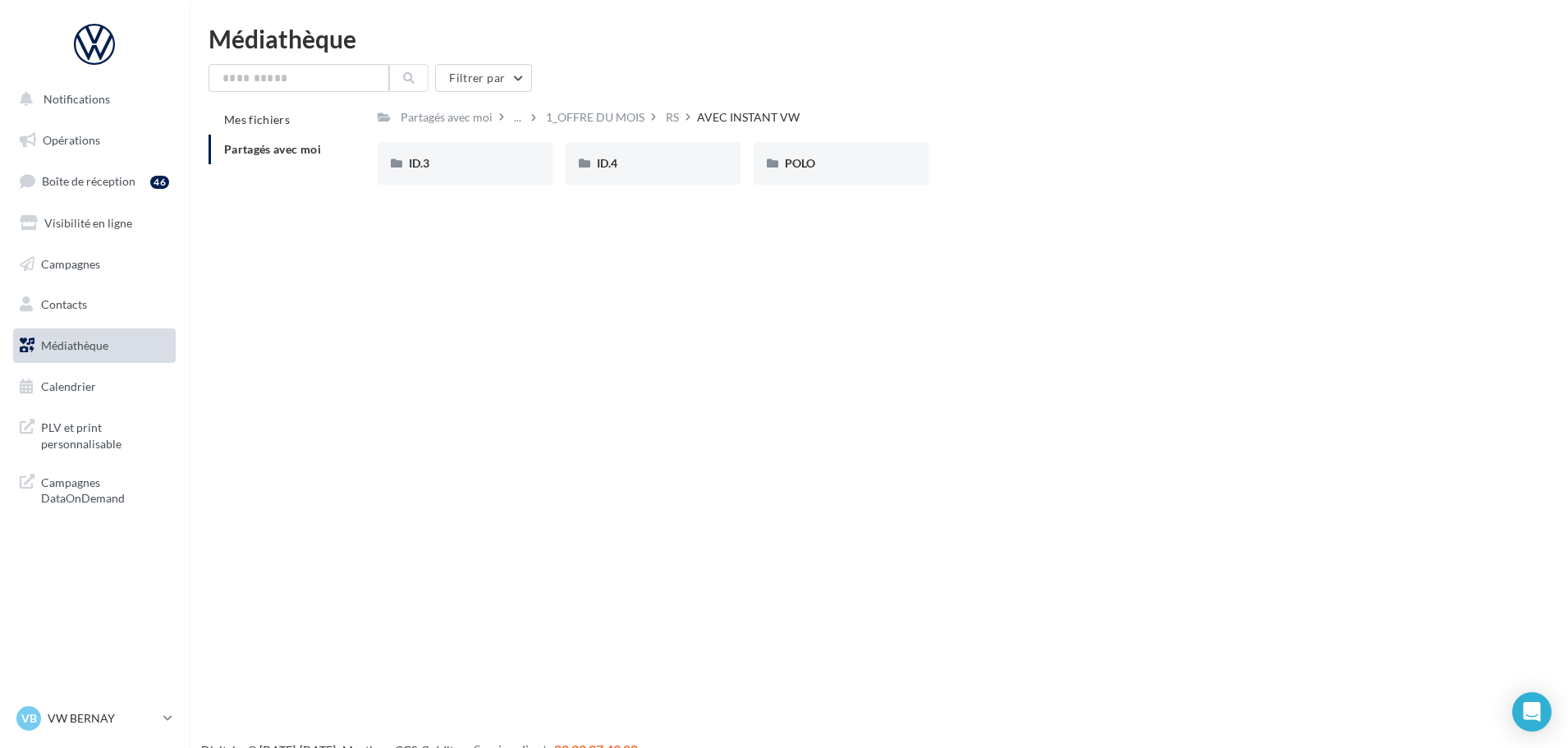
click at [461, 164] on div "ID.3" at bounding box center [465, 163] width 113 height 17
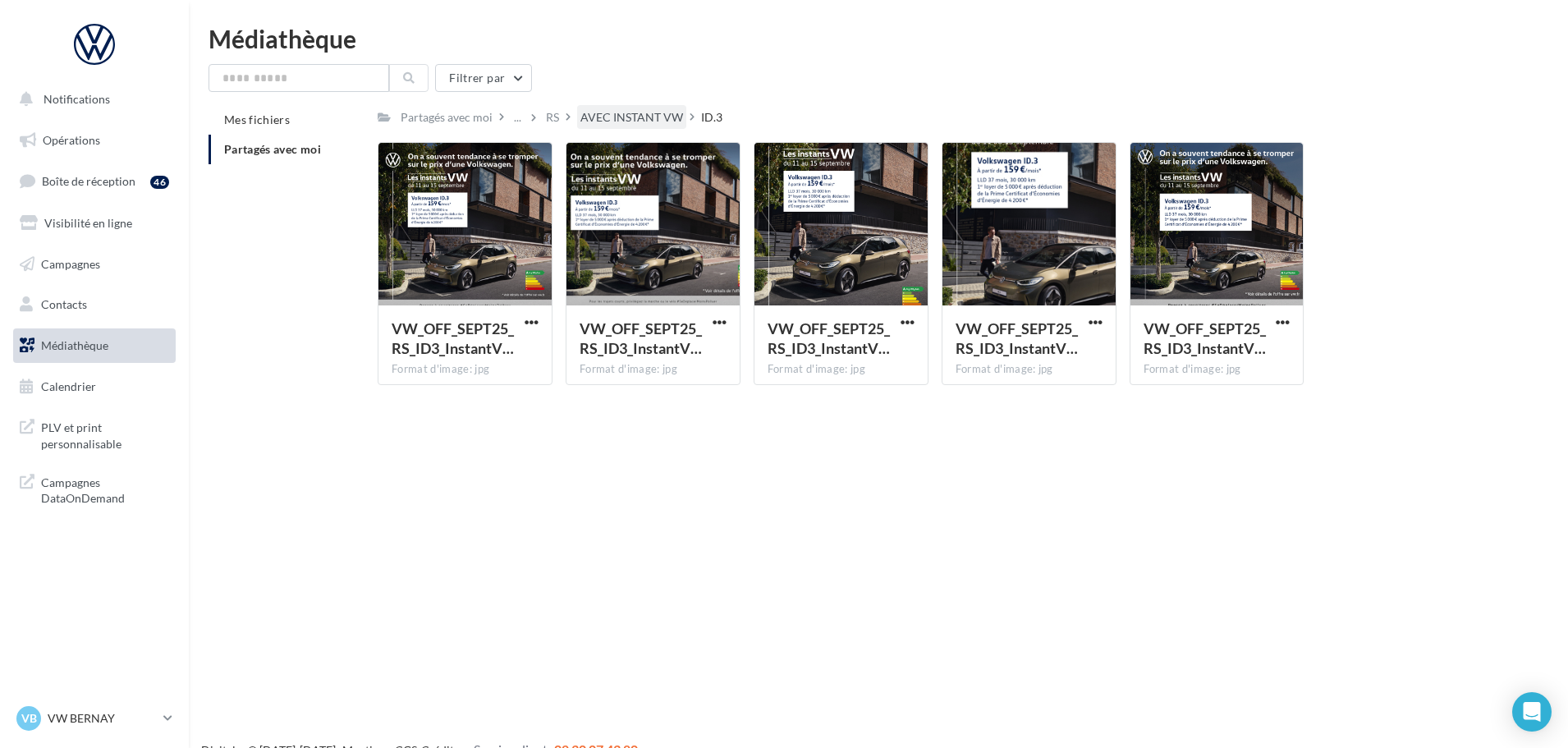
click at [639, 119] on div "AVEC INSTANT VW" at bounding box center [632, 117] width 103 height 17
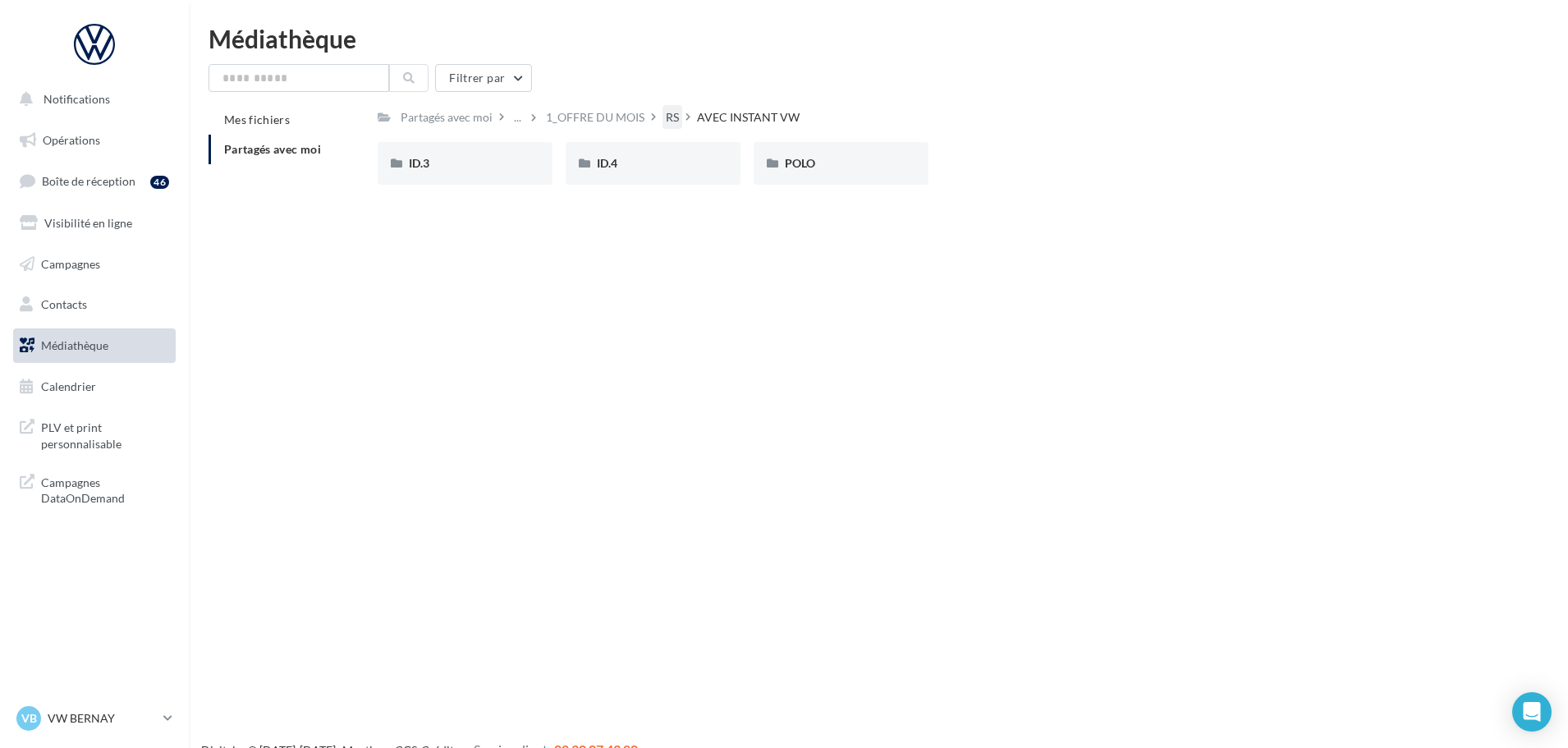
click at [667, 120] on div "RS" at bounding box center [672, 117] width 13 height 17
click at [632, 167] on span "SANS INSTANT VW" at bounding box center [649, 163] width 104 height 14
click at [477, 169] on div "ID.3" at bounding box center [465, 163] width 113 height 17
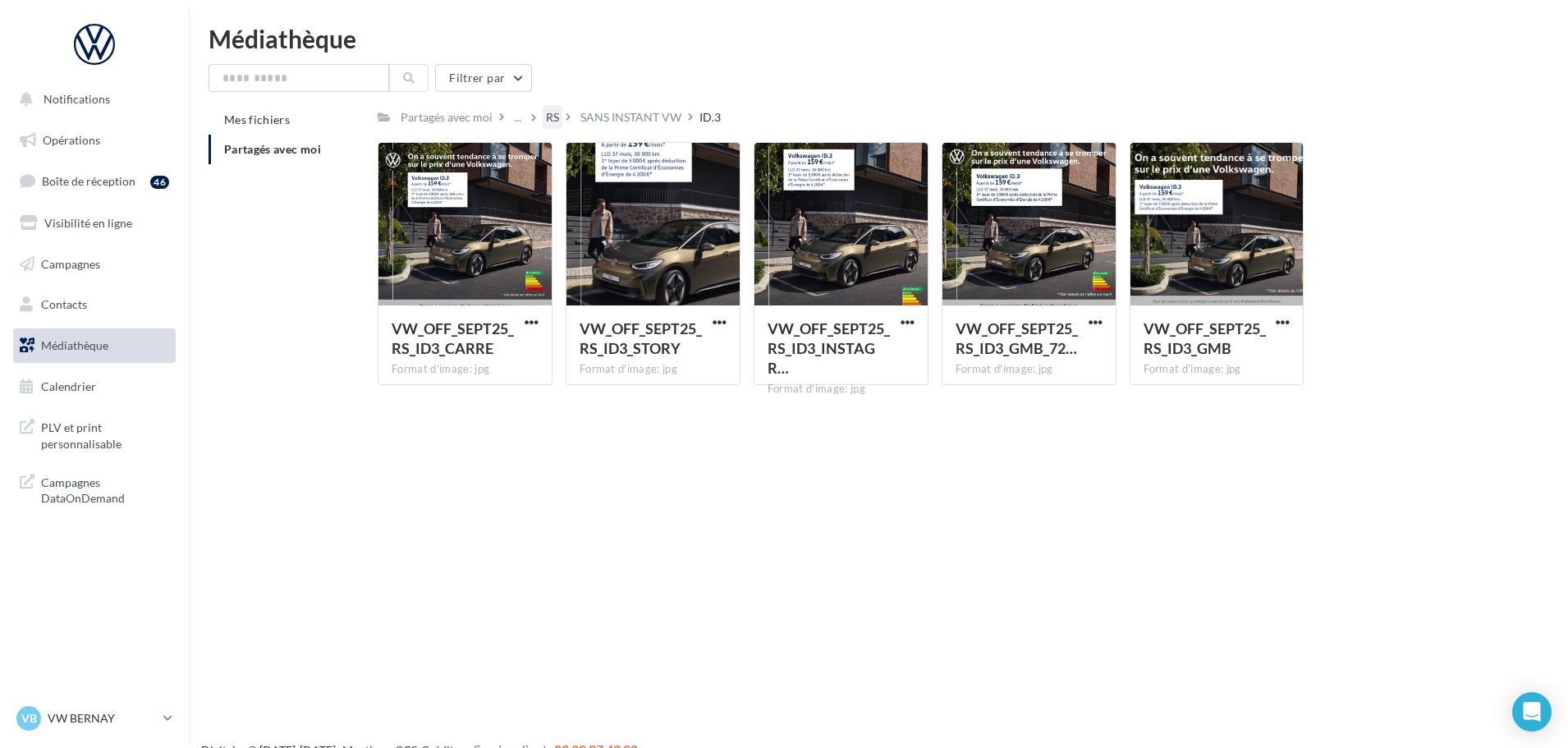
click at [550, 119] on div "RS" at bounding box center [551, 117] width 13 height 17
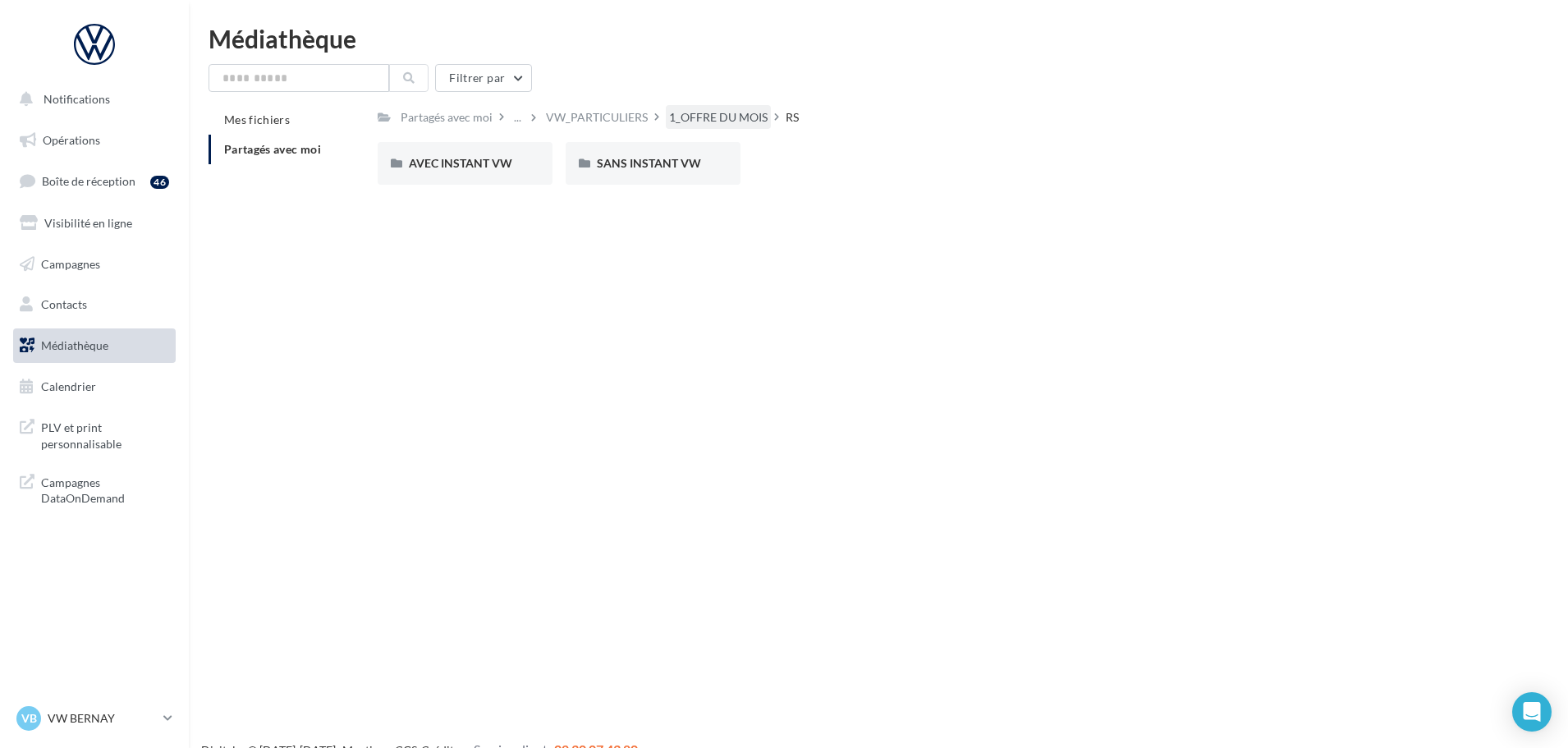
click at [682, 126] on div "1_OFFRE DU MOIS" at bounding box center [718, 117] width 98 height 17
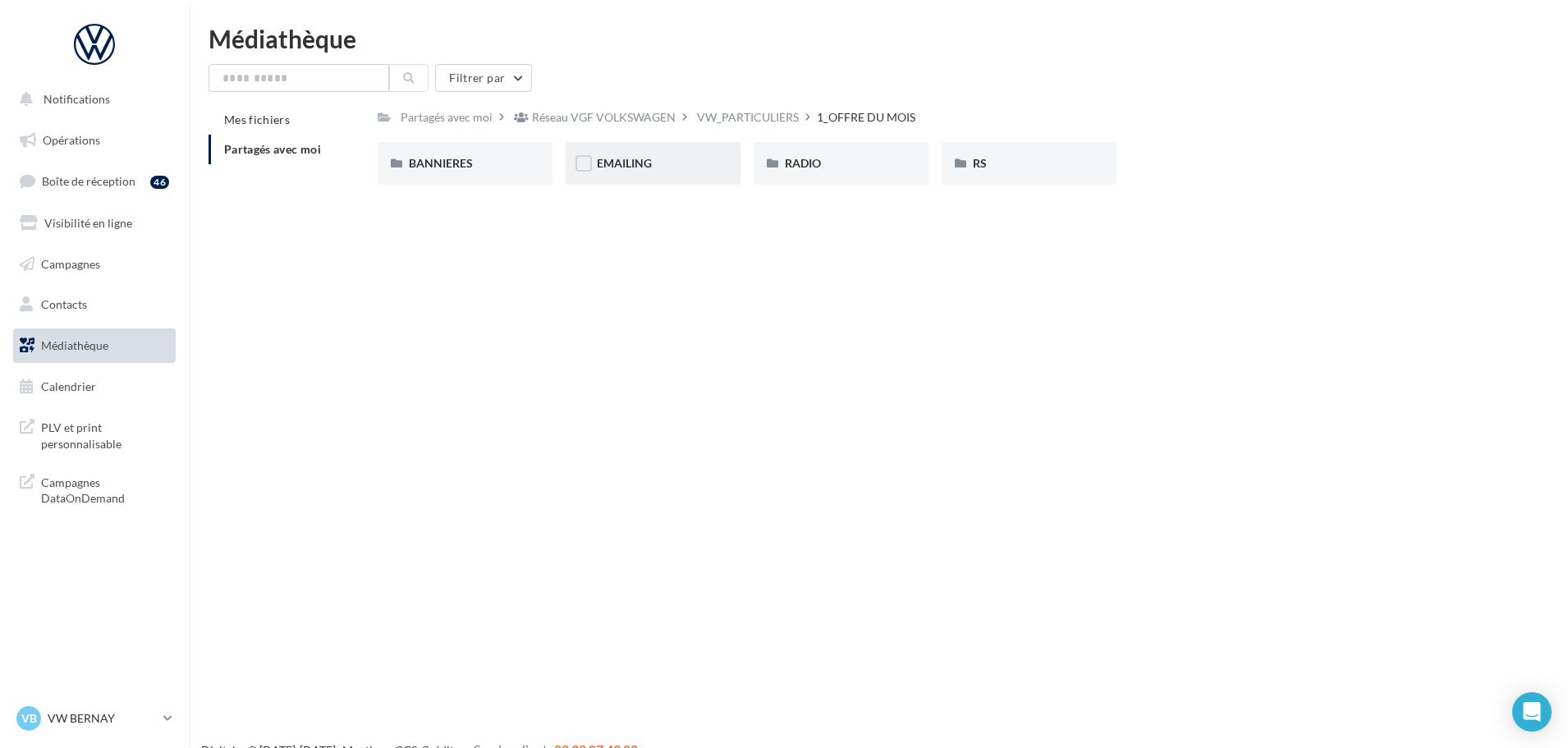
click at [642, 154] on div "EMAILING" at bounding box center [653, 164] width 175 height 43
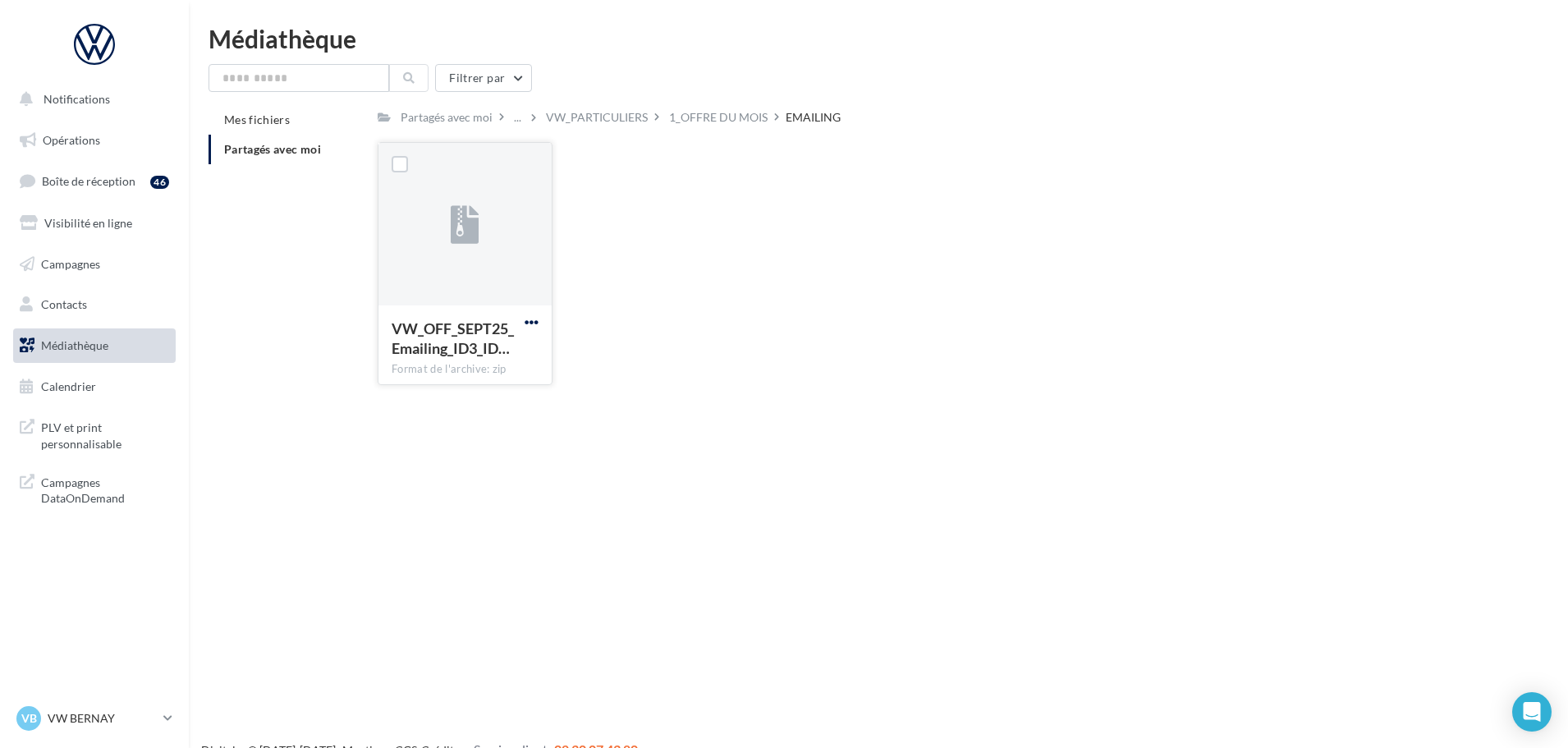
click at [529, 329] on span "button" at bounding box center [532, 322] width 14 height 14
click at [451, 355] on button "Télécharger" at bounding box center [459, 355] width 164 height 43
